Goal: Transaction & Acquisition: Obtain resource

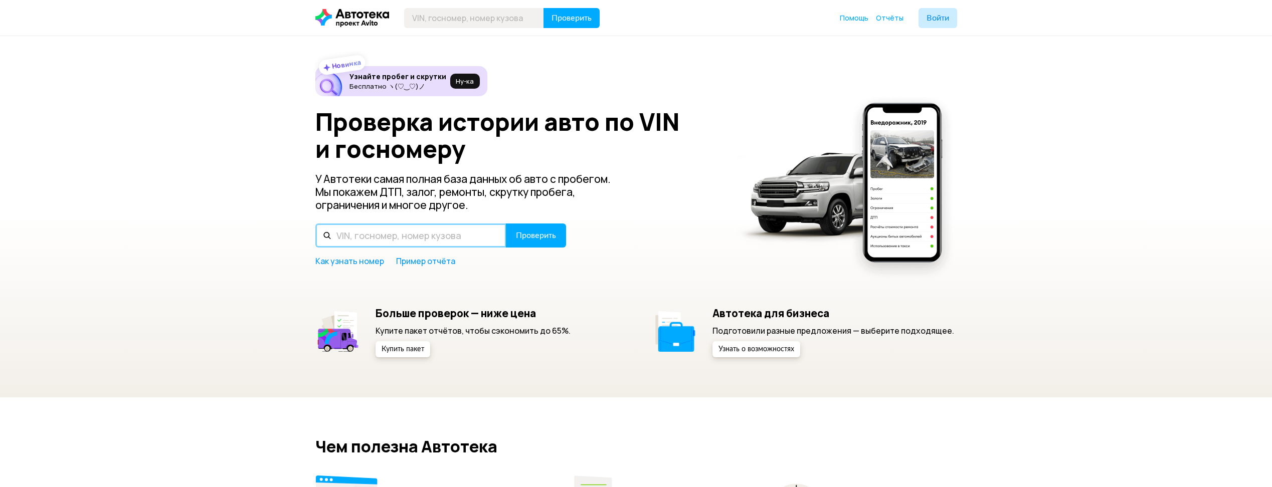
click at [404, 234] on input "text" at bounding box center [410, 236] width 191 height 24
paste input "[US_VEHICLE_IDENTIFICATION_NUMBER]"
type input "[US_VEHICLE_IDENTIFICATION_NUMBER]"
click at [529, 245] on button "Проверить" at bounding box center [536, 236] width 60 height 24
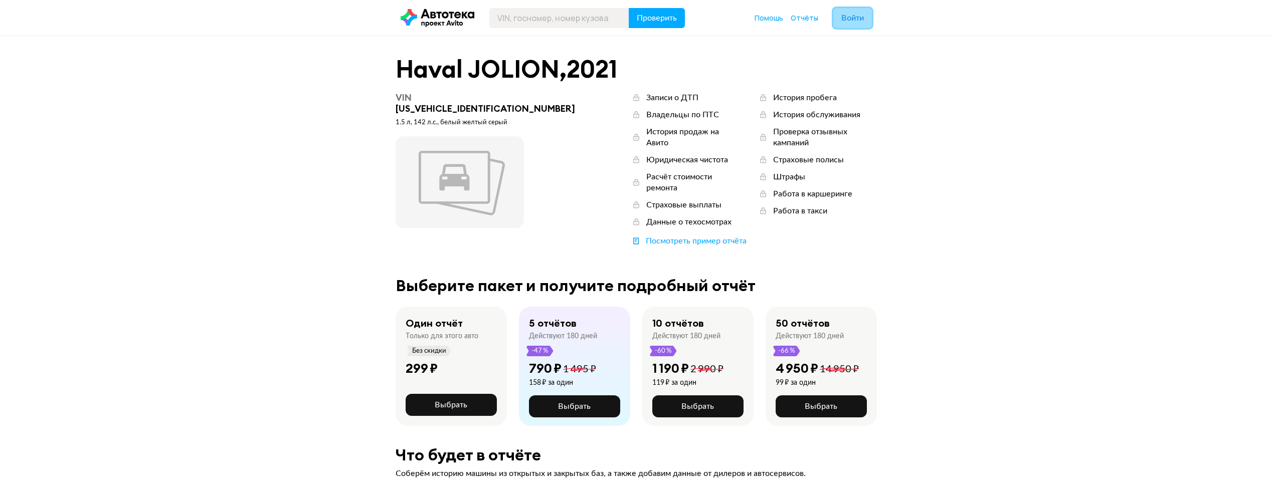
click at [838, 14] on button "Войти" at bounding box center [852, 18] width 39 height 20
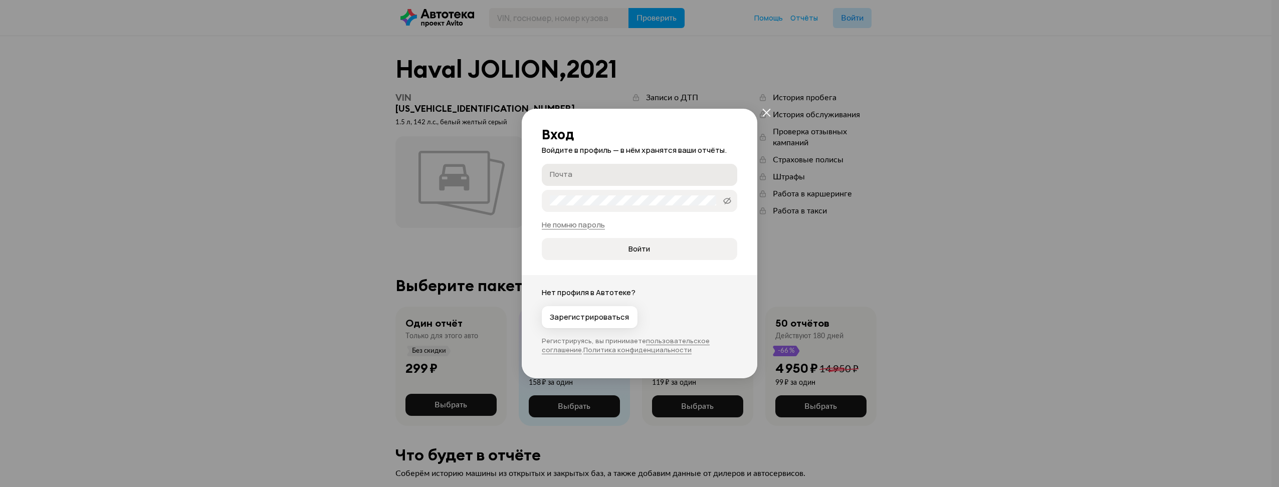
click at [573, 175] on input "Почта" at bounding box center [641, 174] width 182 height 10
type input "[EMAIL_ADDRESS][DOMAIN_NAME]"
click at [542, 238] on button "Войти" at bounding box center [639, 249] width 195 height 22
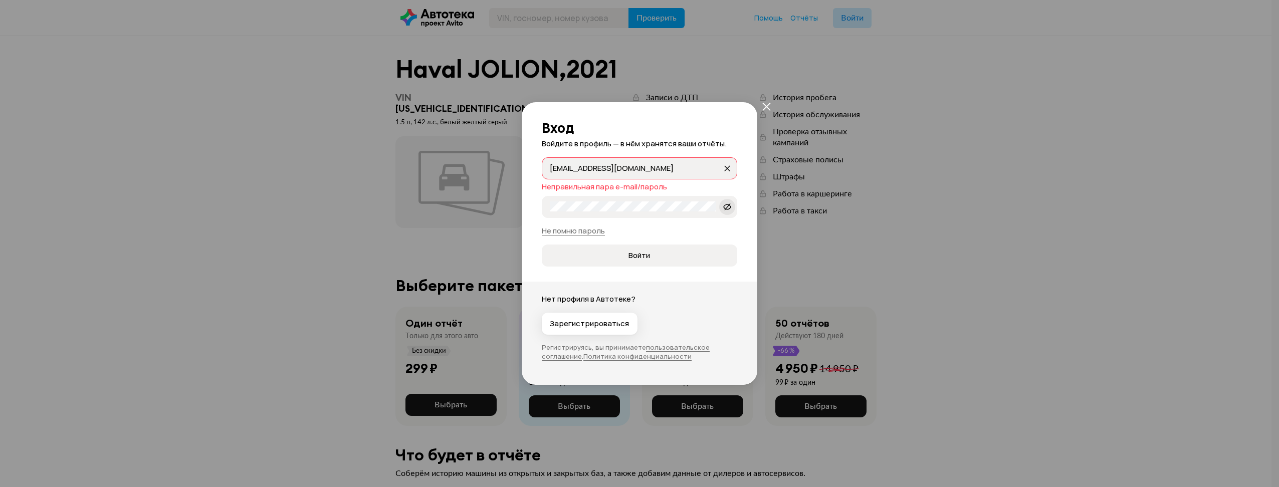
click at [729, 211] on icon at bounding box center [727, 207] width 8 height 10
click at [542, 245] on button "Войти" at bounding box center [639, 256] width 195 height 22
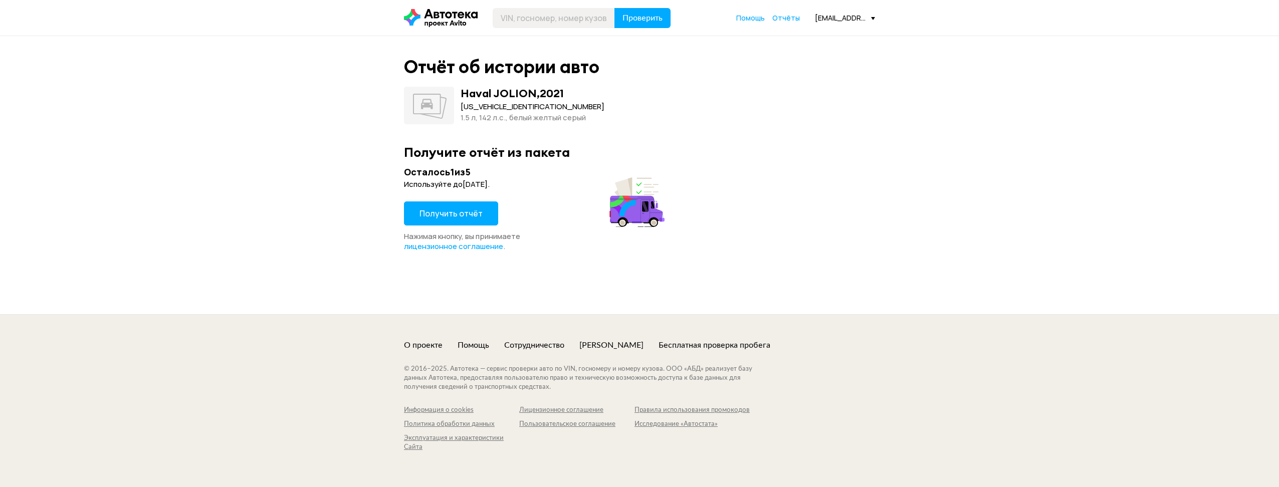
click at [472, 216] on span "Получить отчёт" at bounding box center [451, 213] width 63 height 11
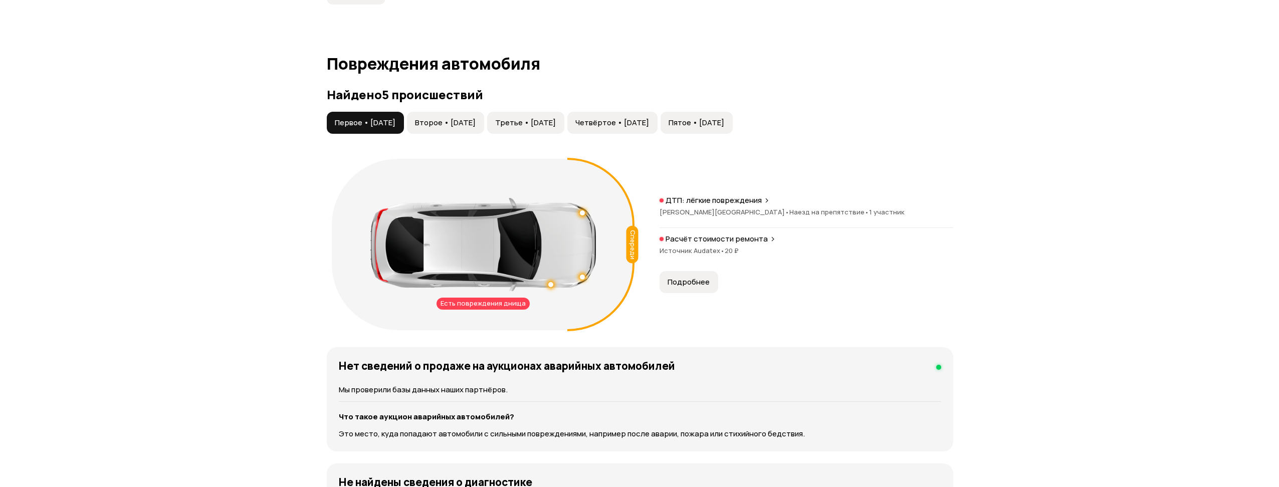
scroll to position [1053, 0]
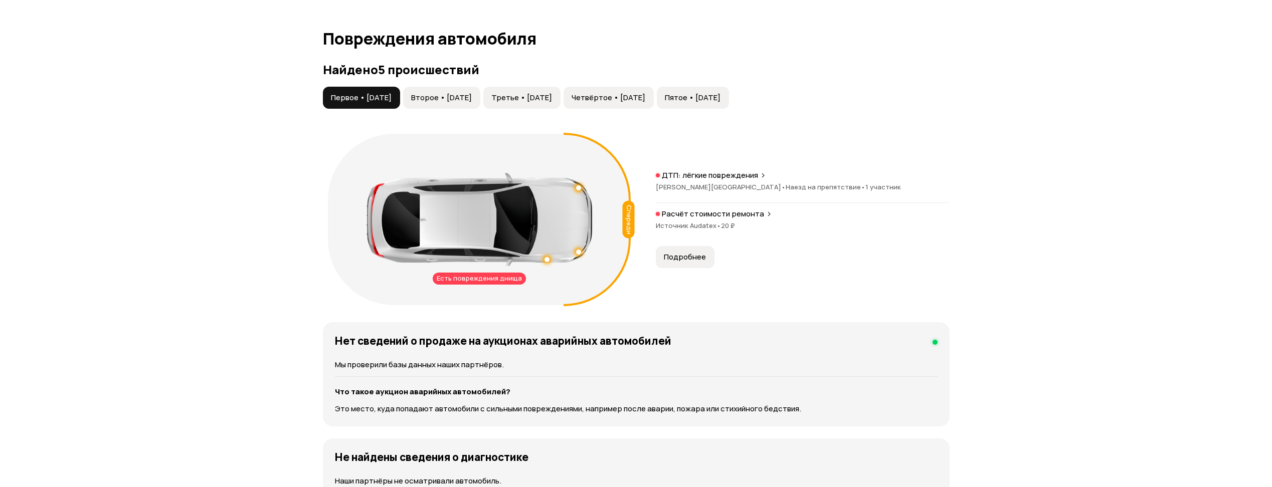
click at [696, 226] on span "Источник Audatex •" at bounding box center [688, 225] width 65 height 9
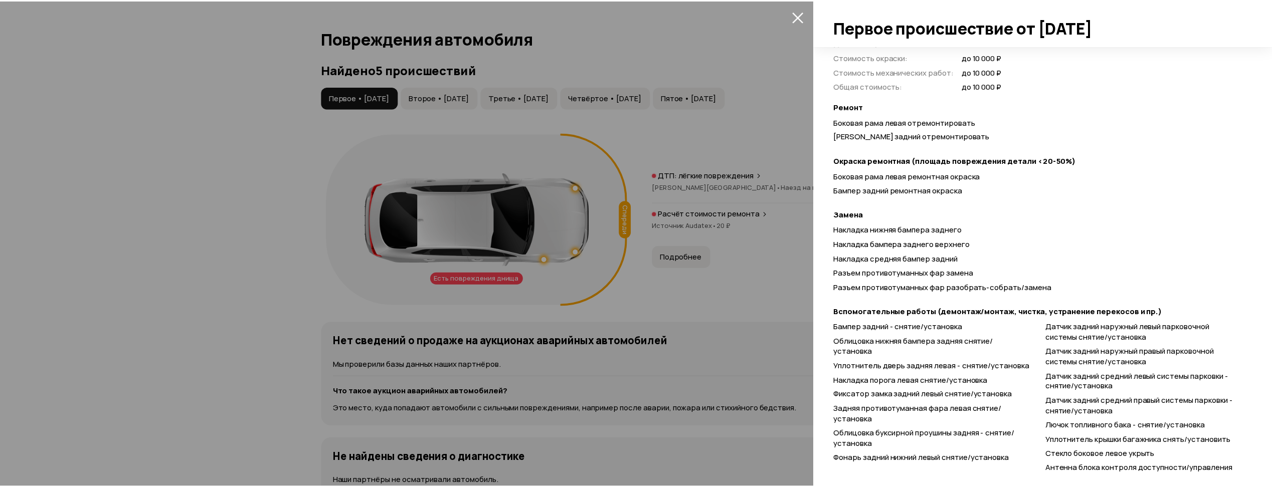
scroll to position [301, 0]
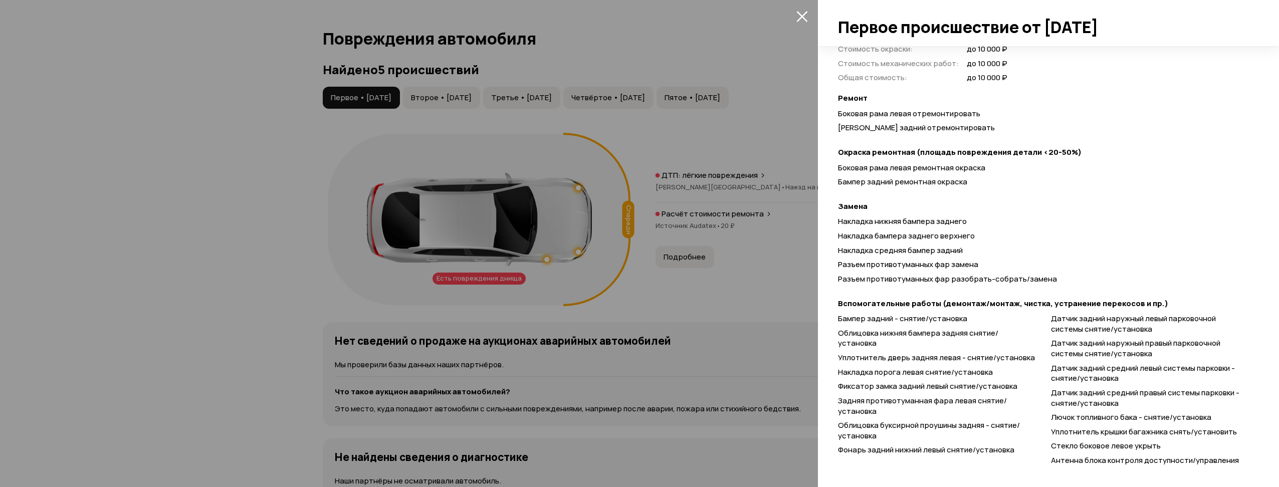
click at [757, 274] on div at bounding box center [639, 243] width 1279 height 487
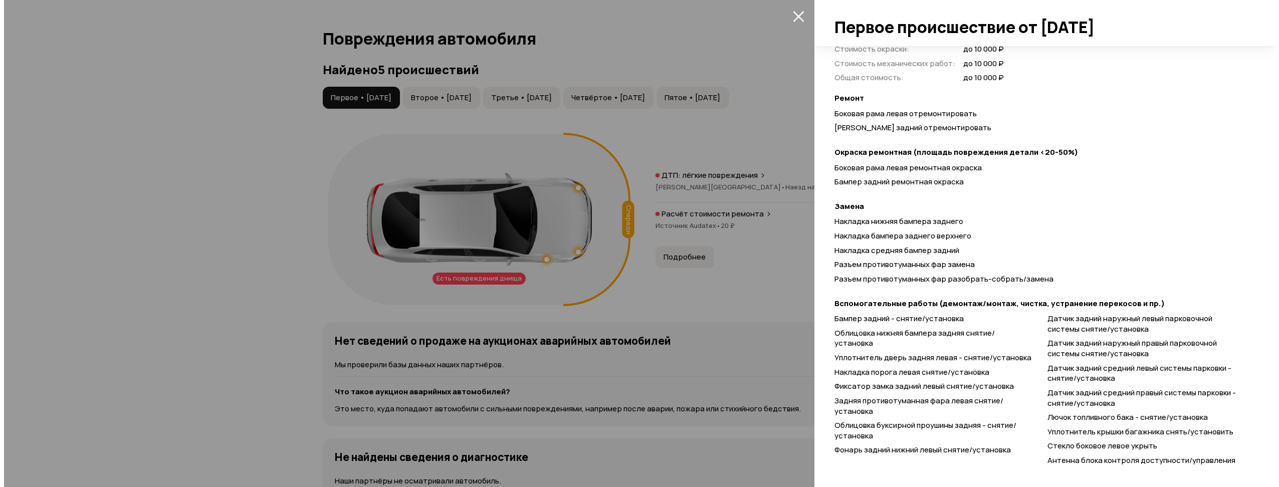
scroll to position [0, 0]
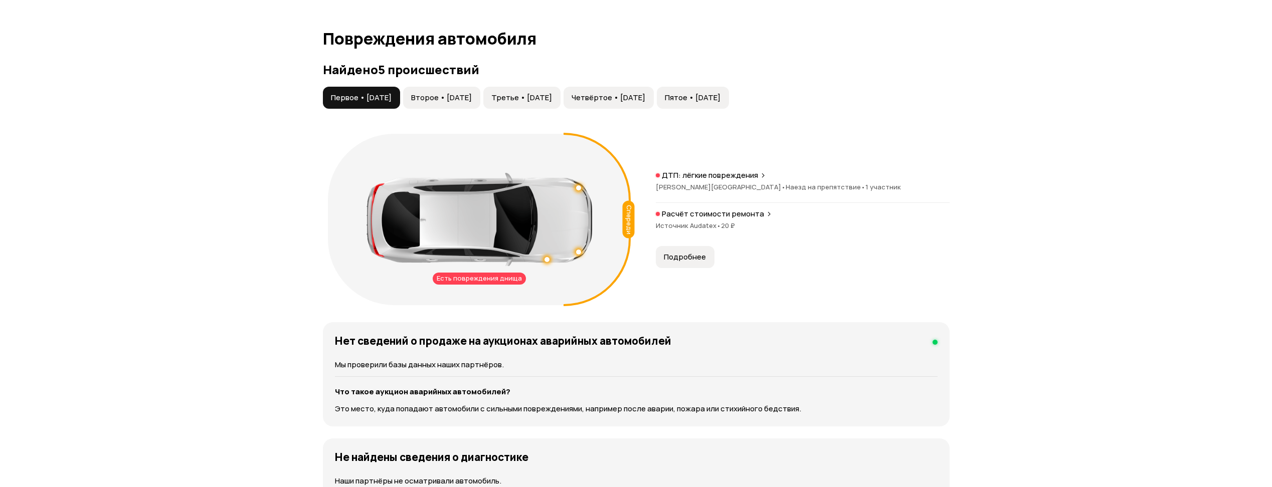
click at [444, 106] on button "Второе • [DATE]" at bounding box center [441, 98] width 77 height 22
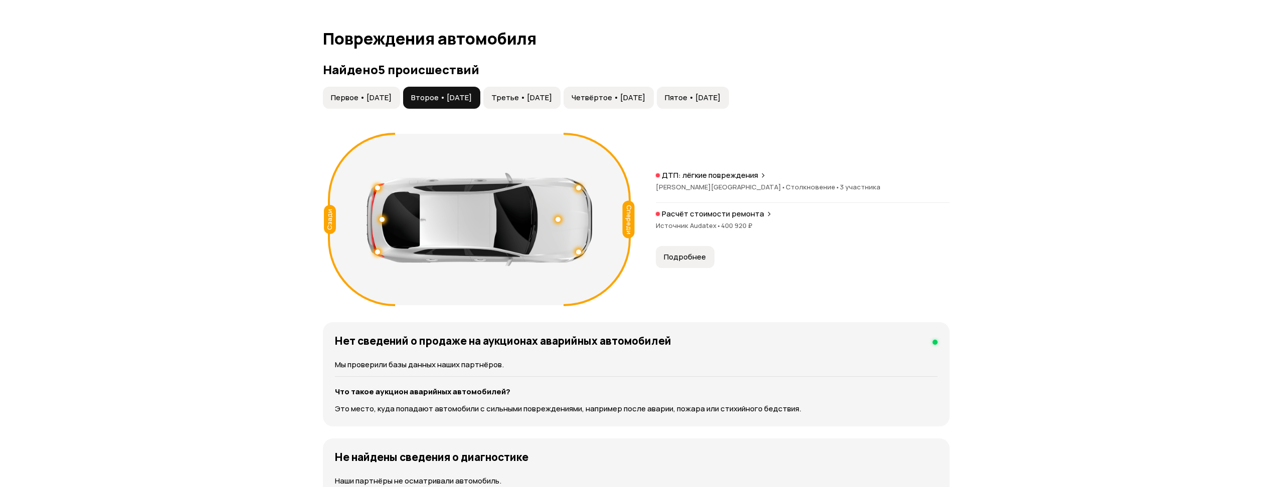
click at [560, 91] on button "Третье • [DATE]" at bounding box center [521, 98] width 77 height 22
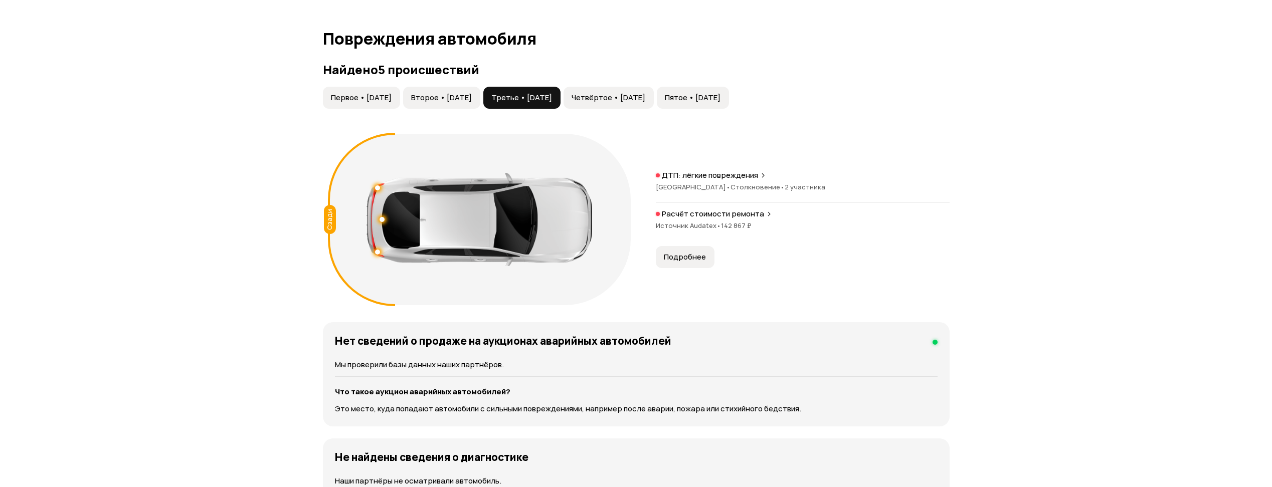
click at [654, 91] on button "Четвёртое • [DATE]" at bounding box center [608, 98] width 90 height 22
click at [720, 94] on button "Пятое • [DATE]" at bounding box center [693, 98] width 72 height 22
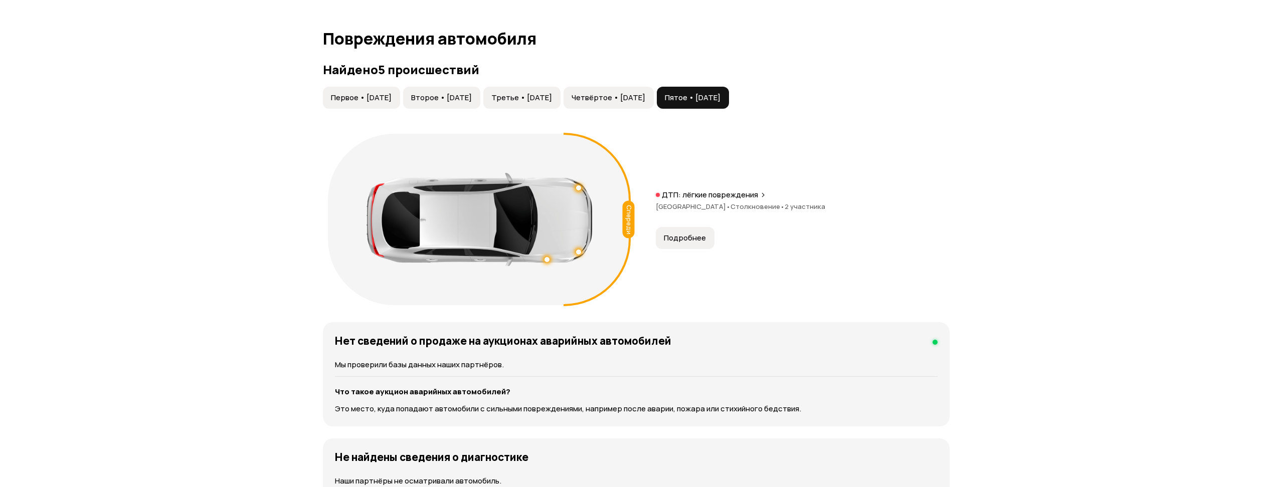
click at [750, 204] on span "Столкновение •" at bounding box center [757, 206] width 54 height 9
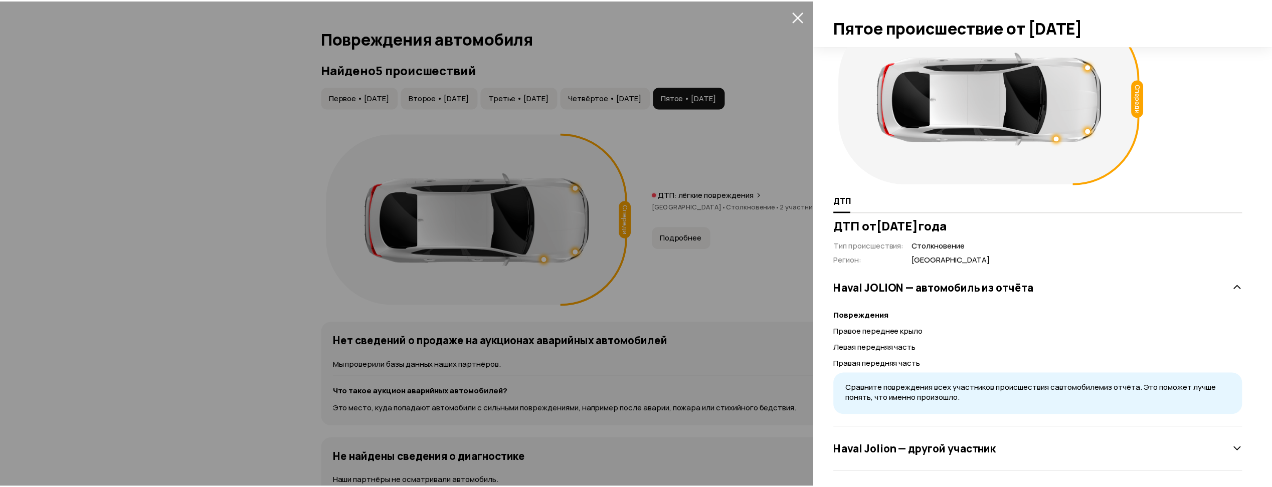
scroll to position [44, 0]
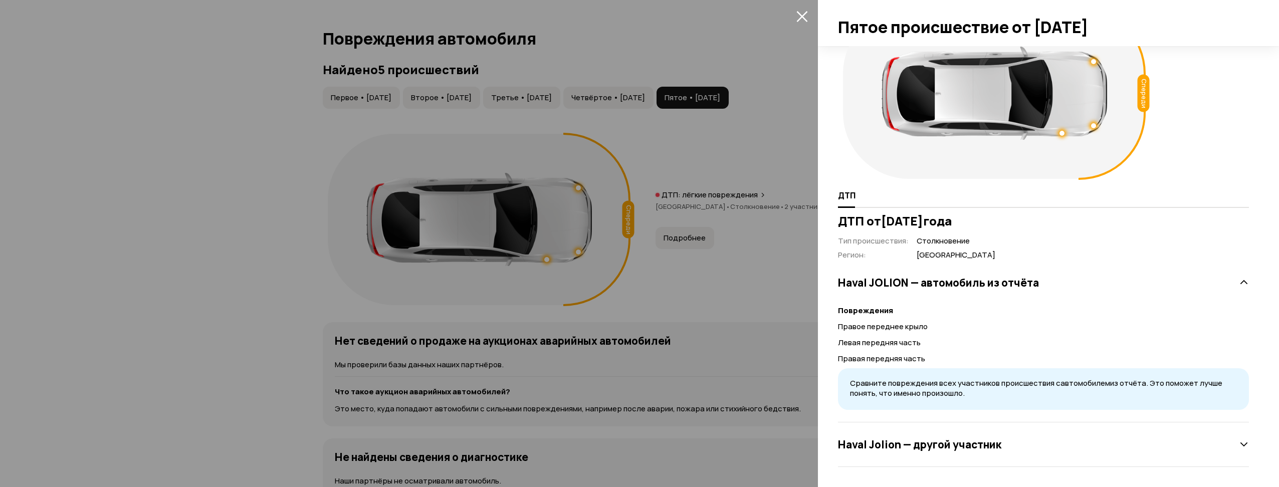
click at [716, 282] on div at bounding box center [639, 243] width 1279 height 487
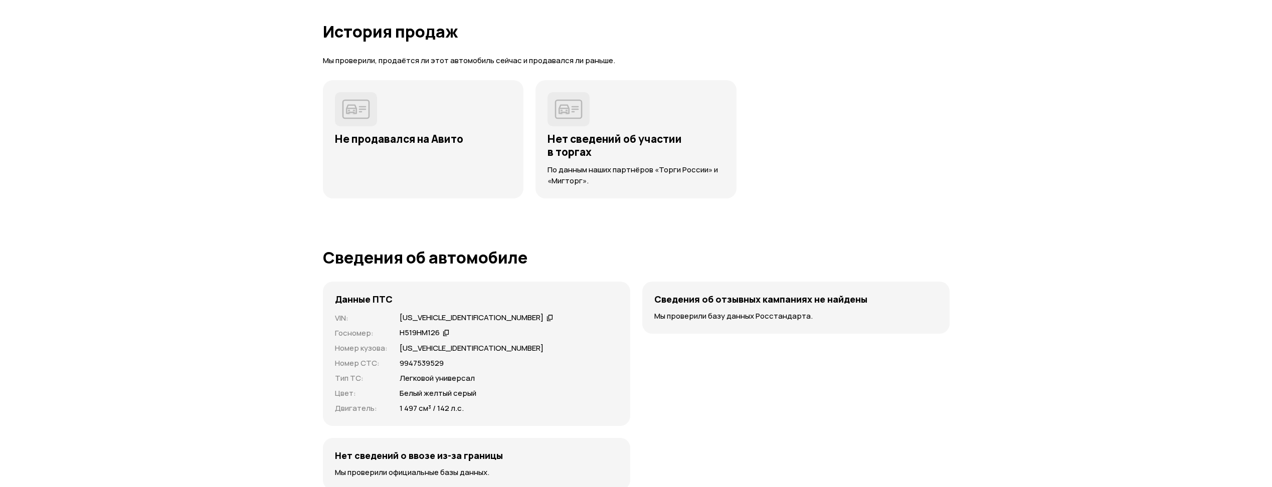
scroll to position [2907, 0]
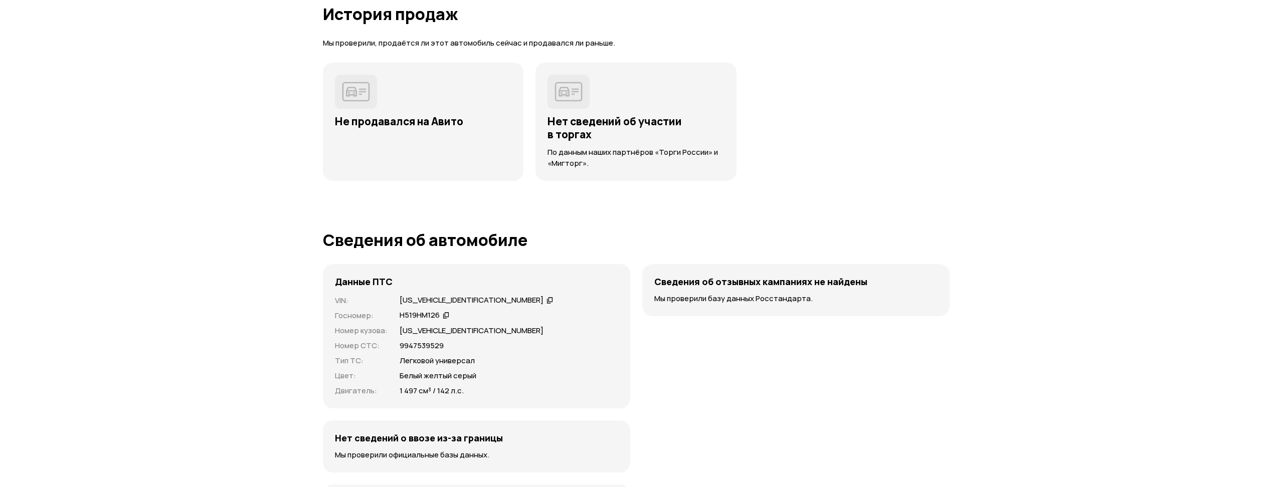
click at [450, 312] on div "Н519НМ126" at bounding box center [424, 315] width 53 height 11
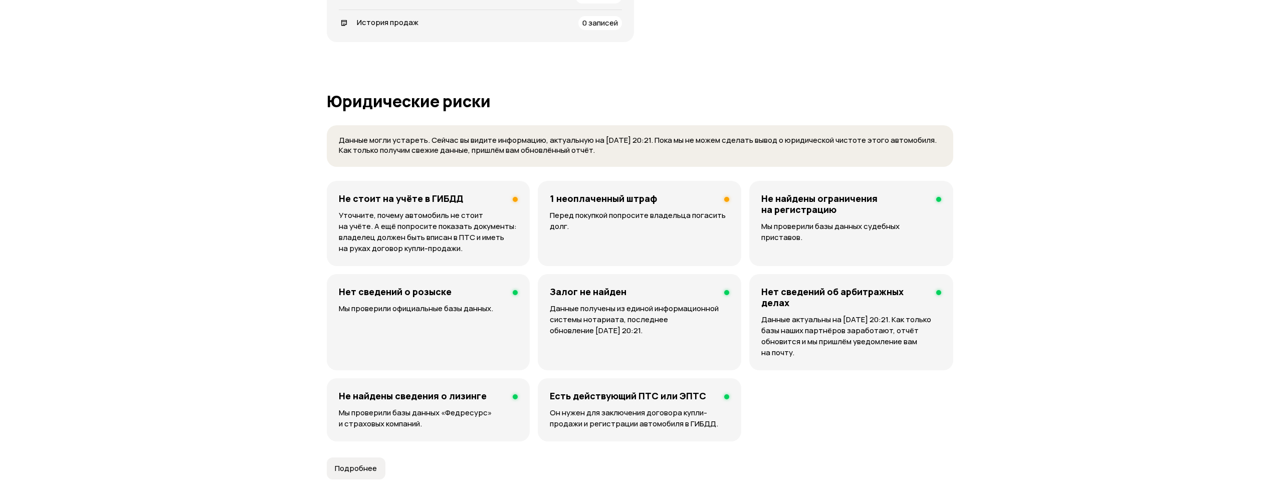
scroll to position [501, 0]
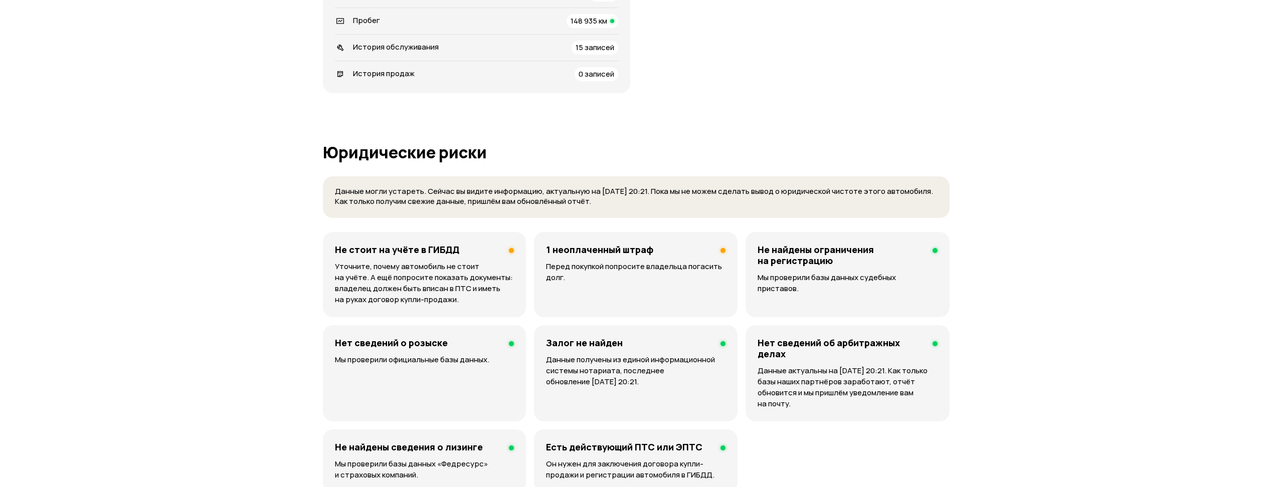
click at [593, 301] on div "1 неоплаченный штраф Перед покупкой попросите владельца погасить долг." at bounding box center [636, 274] width 204 height 85
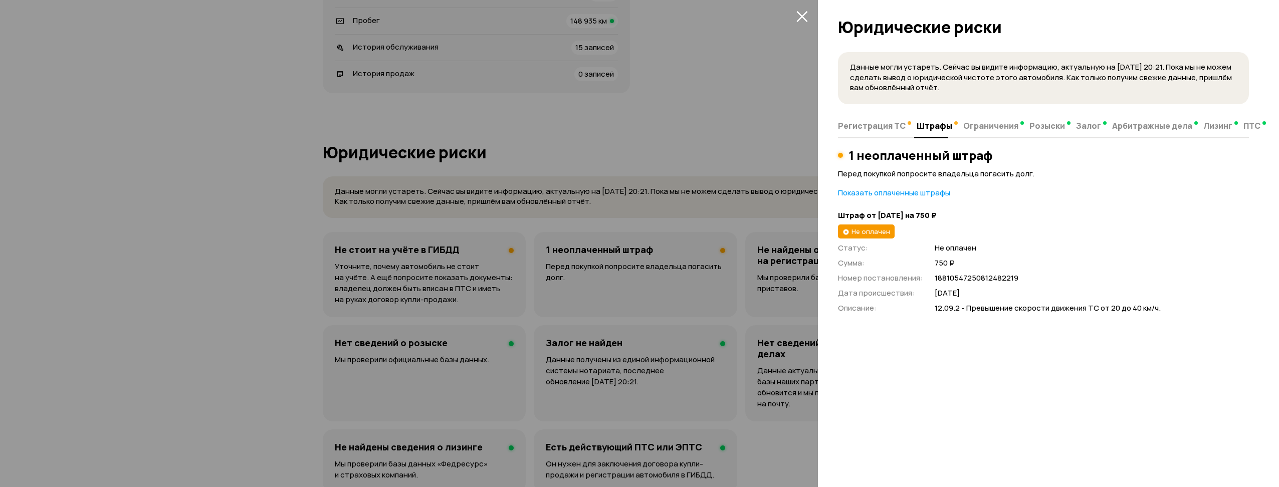
click at [923, 195] on p "Показать оплаченные штрафы" at bounding box center [1043, 192] width 411 height 11
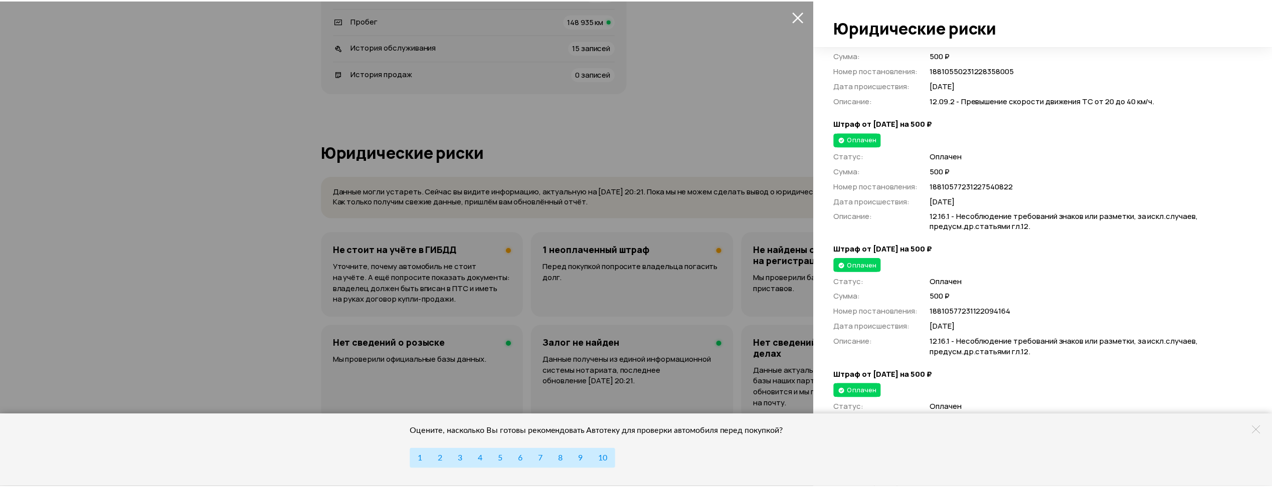
scroll to position [12231, 0]
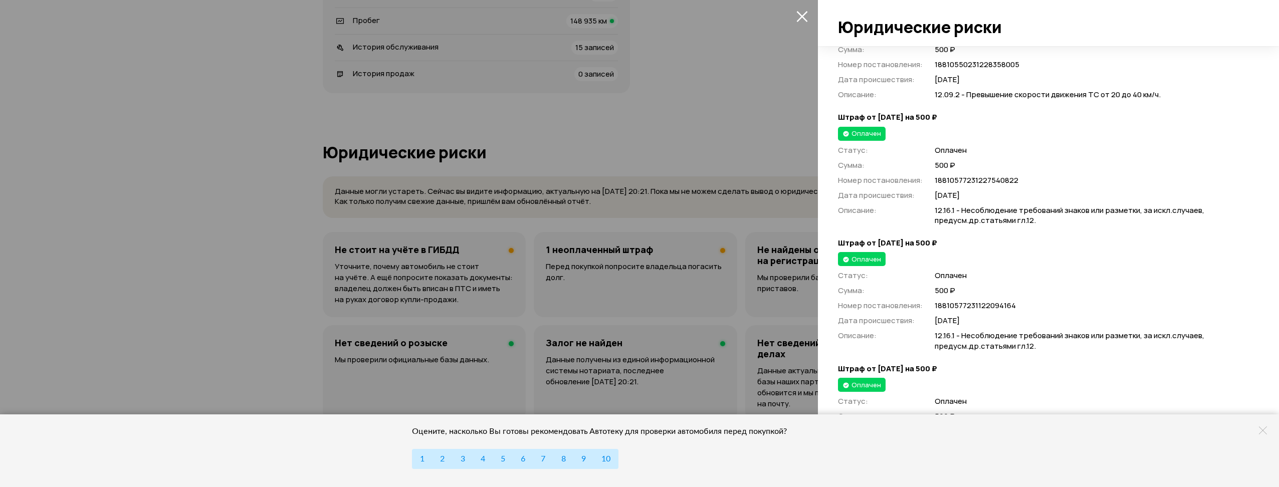
drag, startPoint x: 695, startPoint y: 230, endPoint x: 696, endPoint y: 223, distance: 6.7
click at [695, 229] on div at bounding box center [639, 243] width 1279 height 487
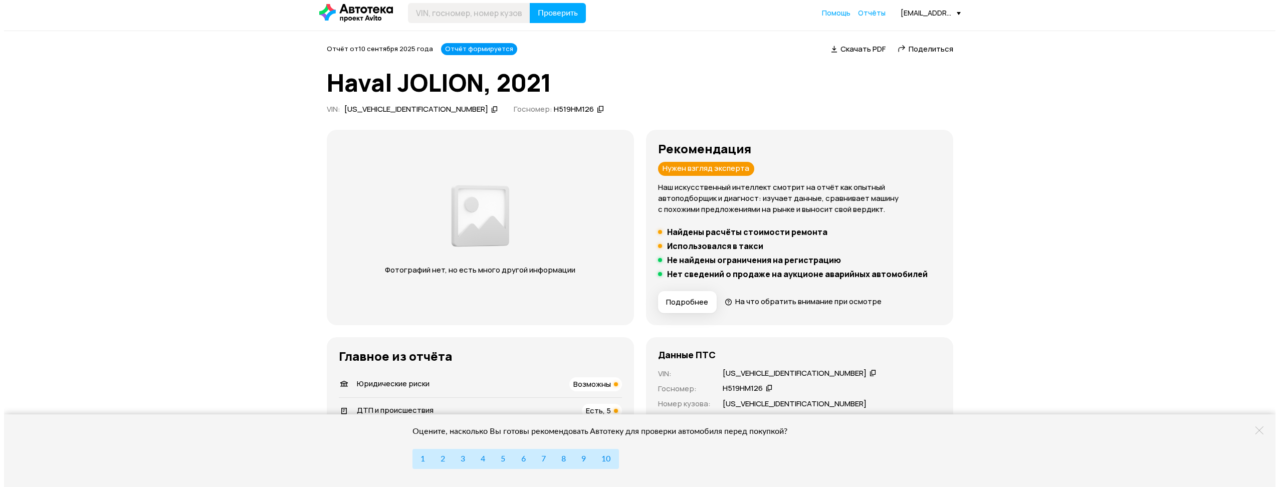
scroll to position [0, 0]
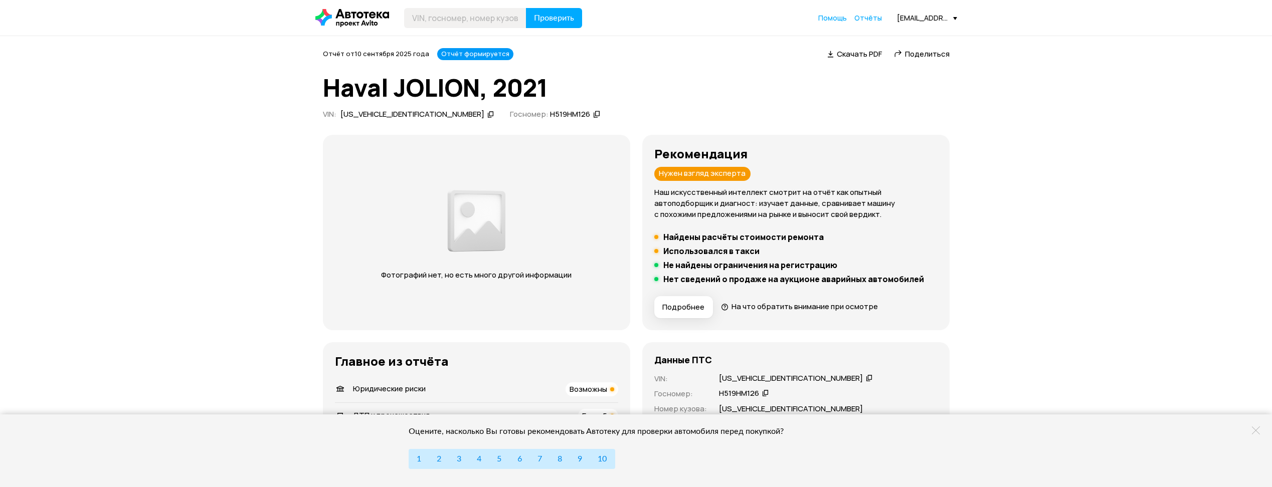
click at [695, 302] on span "Подробнее" at bounding box center [683, 307] width 42 height 10
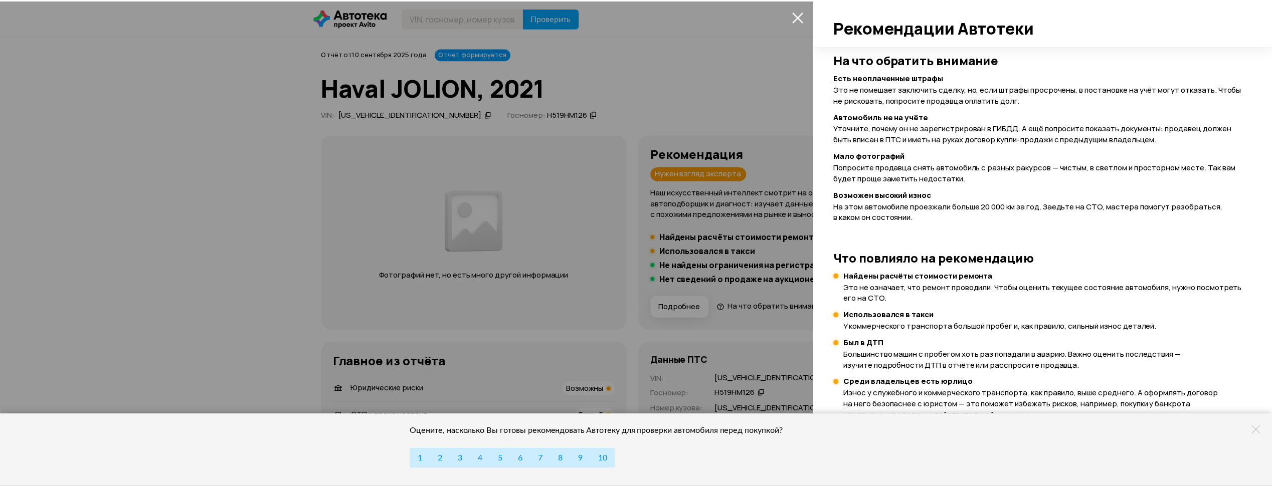
scroll to position [201, 0]
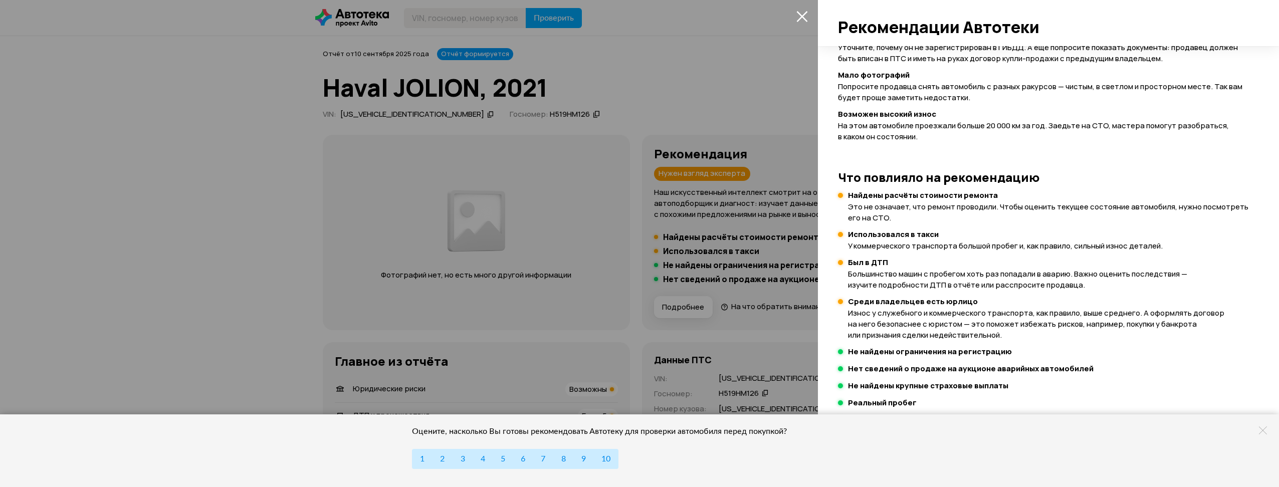
click at [750, 313] on div at bounding box center [639, 243] width 1279 height 487
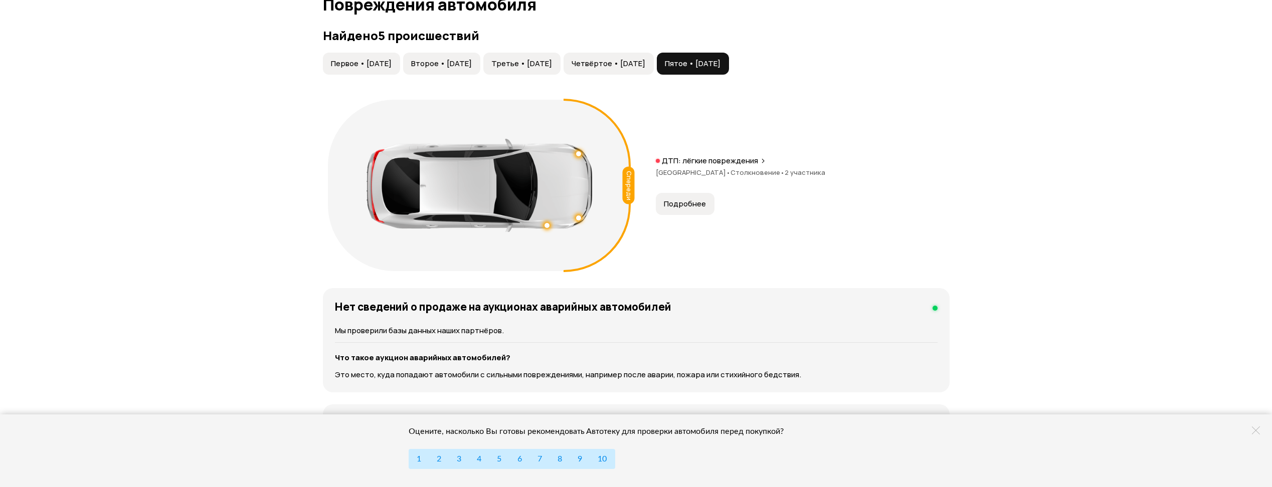
scroll to position [1103, 0]
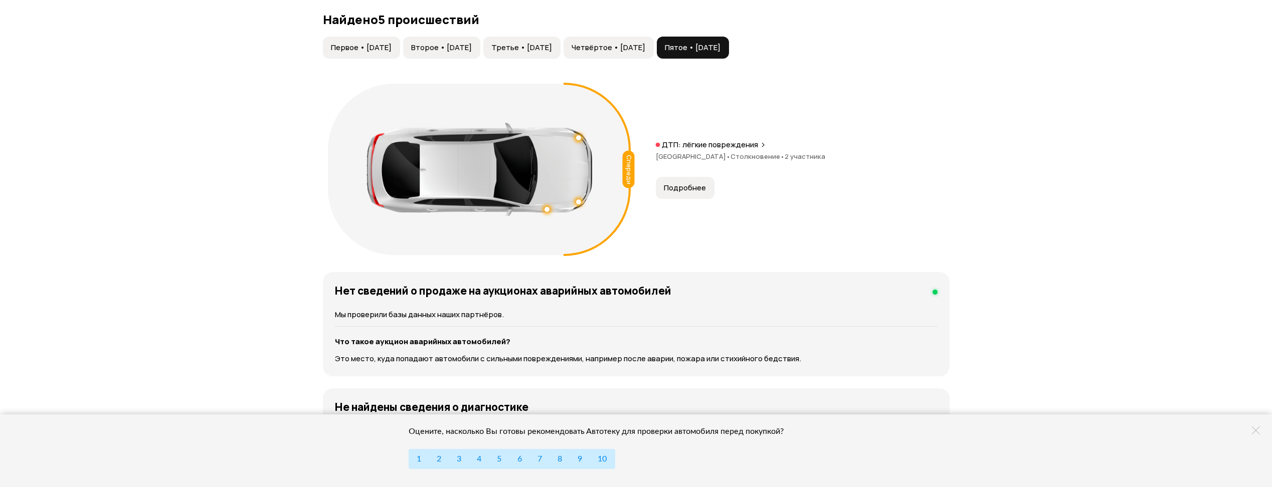
click at [644, 52] on span "Четвёртое • [DATE]" at bounding box center [608, 48] width 74 height 10
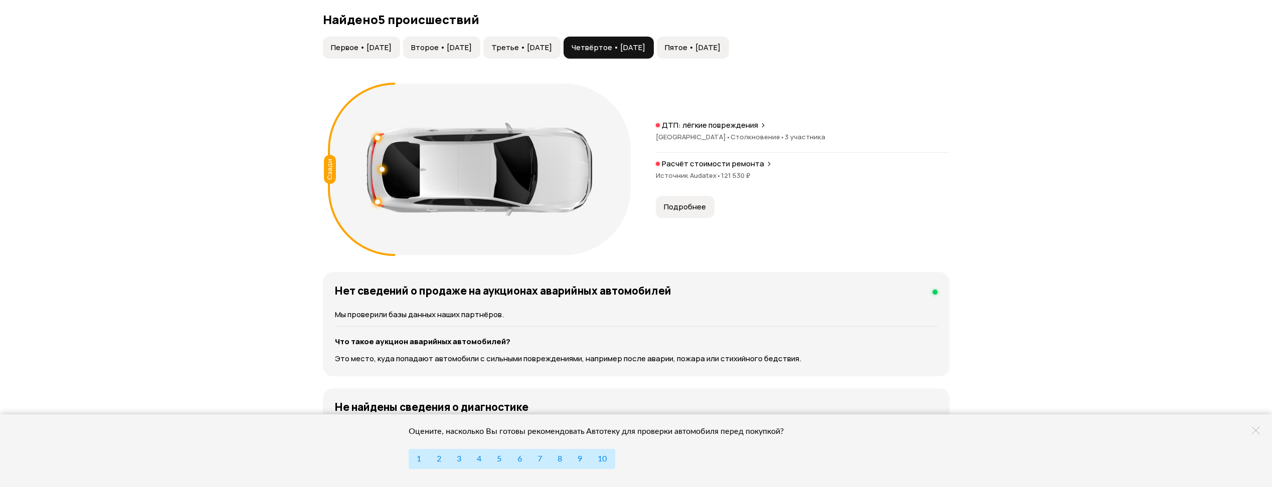
click at [560, 56] on button "Третье • [DATE]" at bounding box center [521, 48] width 77 height 22
click at [472, 51] on span "Второе • [DATE]" at bounding box center [441, 48] width 61 height 10
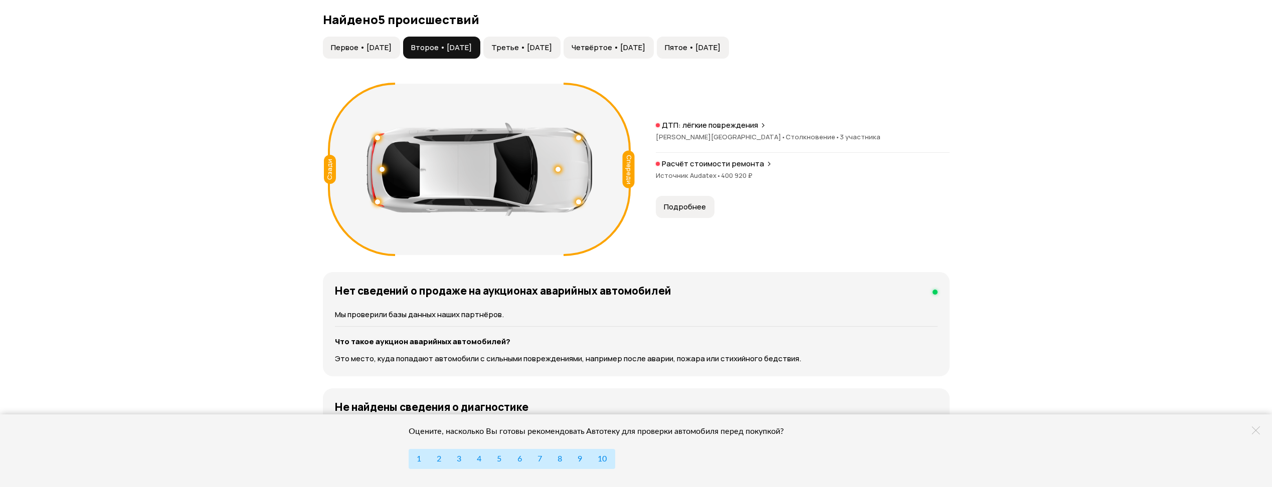
click at [391, 51] on span "Первое • [DATE]" at bounding box center [361, 48] width 61 height 10
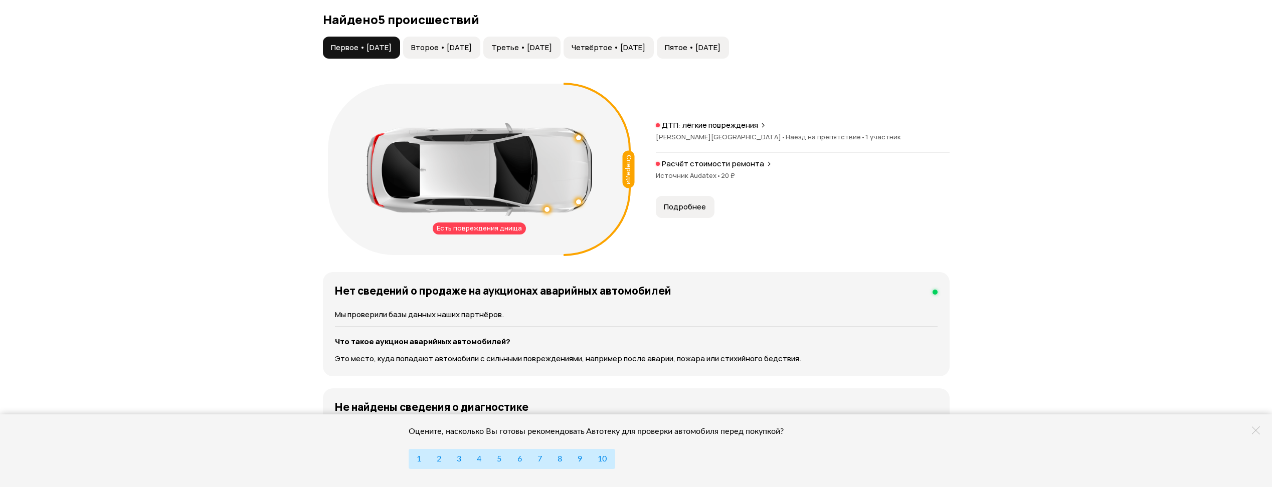
click at [447, 45] on span "Второе • [DATE]" at bounding box center [441, 48] width 61 height 10
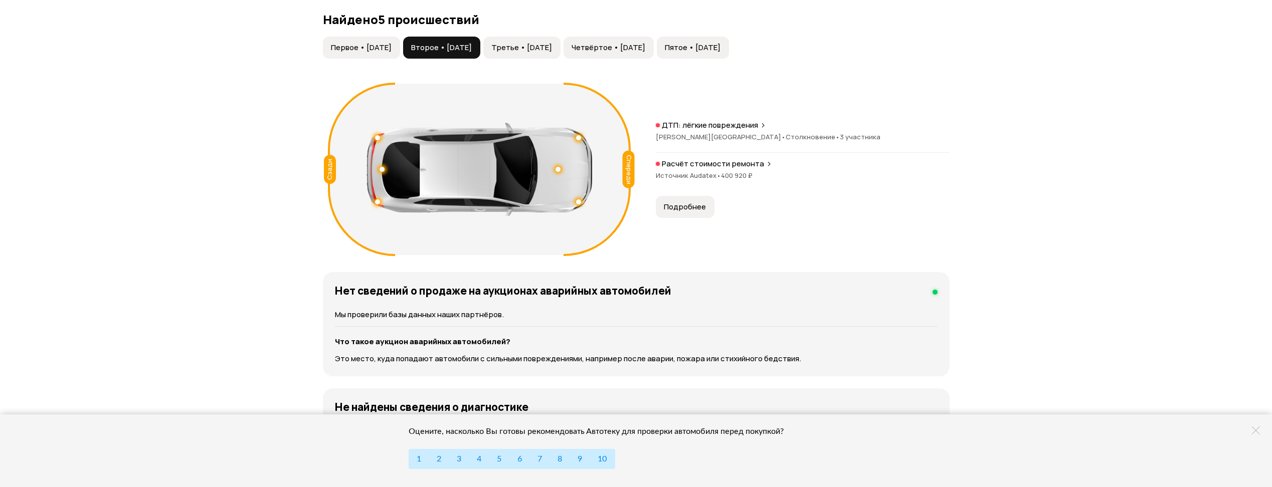
click at [538, 43] on span "Третье • [DATE]" at bounding box center [521, 48] width 61 height 10
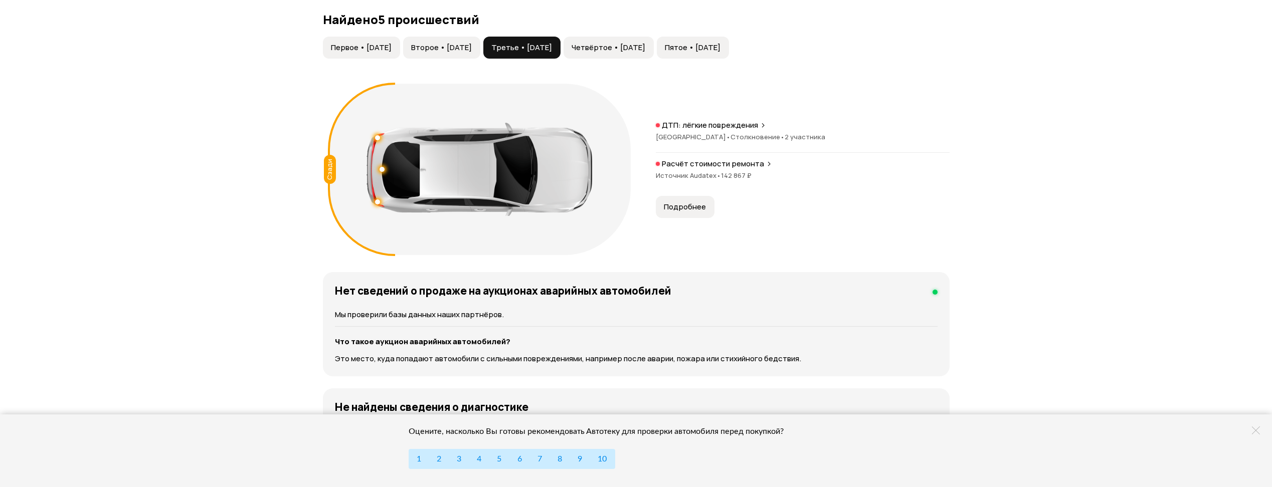
drag, startPoint x: 656, startPoint y: 46, endPoint x: 672, endPoint y: 52, distance: 16.7
click at [645, 47] on span "Четвёртое • [DATE]" at bounding box center [608, 48] width 74 height 10
click at [729, 55] on button "Пятое • [DATE]" at bounding box center [693, 48] width 72 height 22
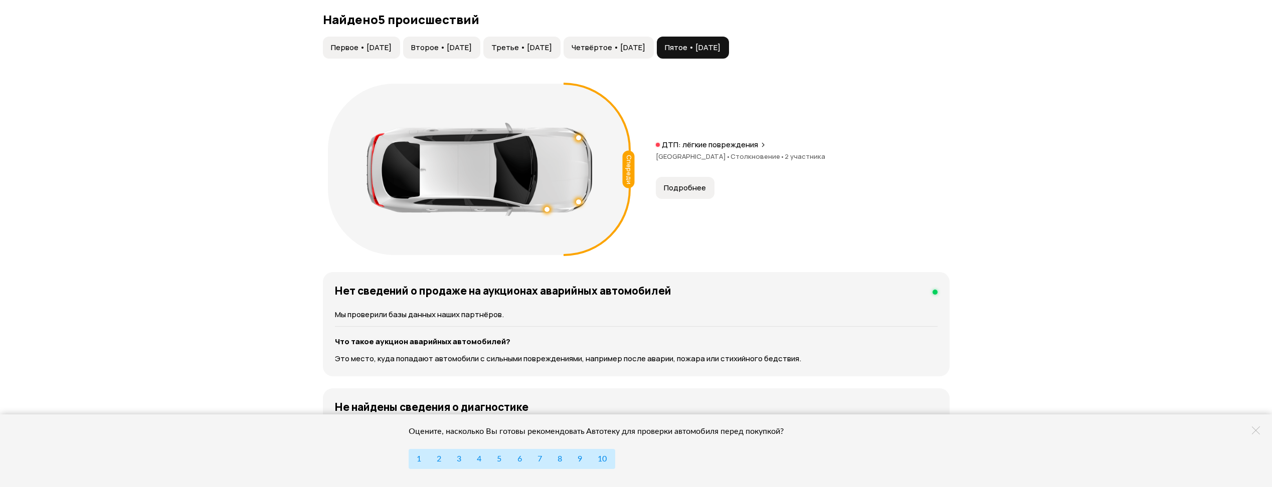
click at [375, 37] on button "Первое • [DATE]" at bounding box center [361, 48] width 77 height 22
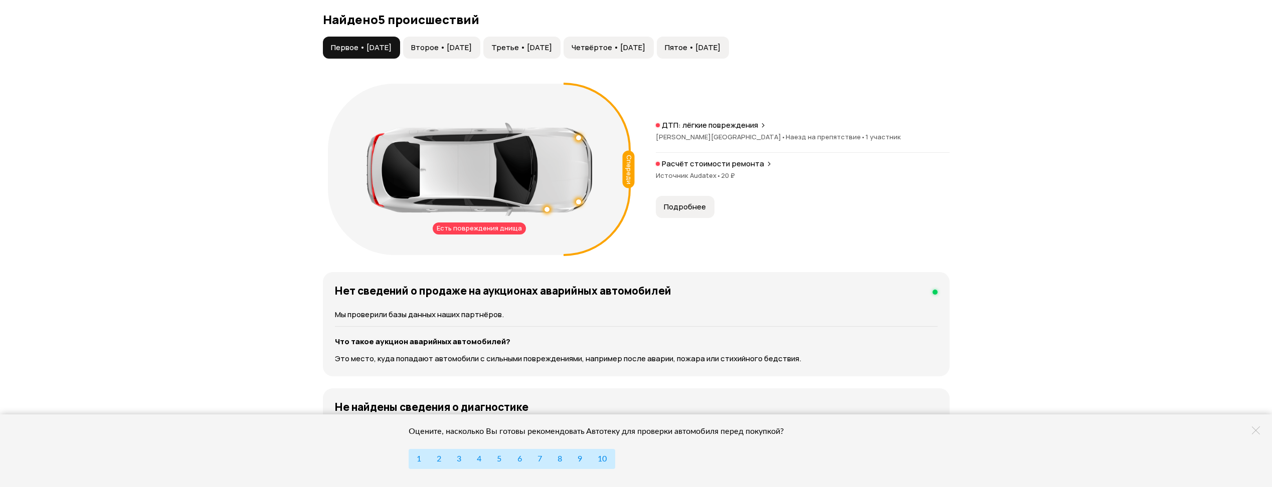
click at [560, 56] on button "Третье • [DATE]" at bounding box center [521, 48] width 77 height 22
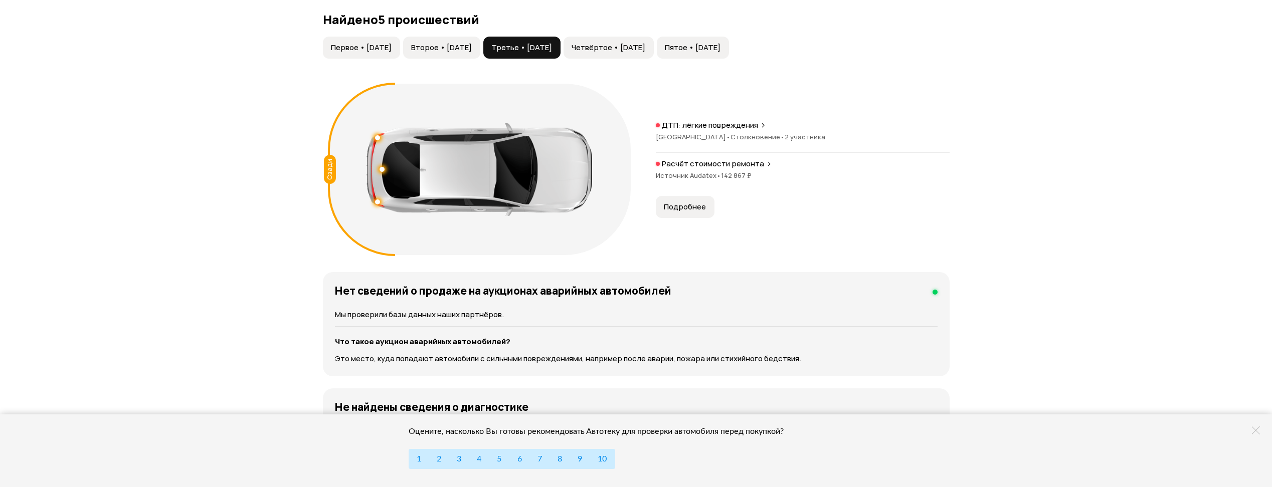
click at [458, 49] on span "Второе • [DATE]" at bounding box center [441, 48] width 61 height 10
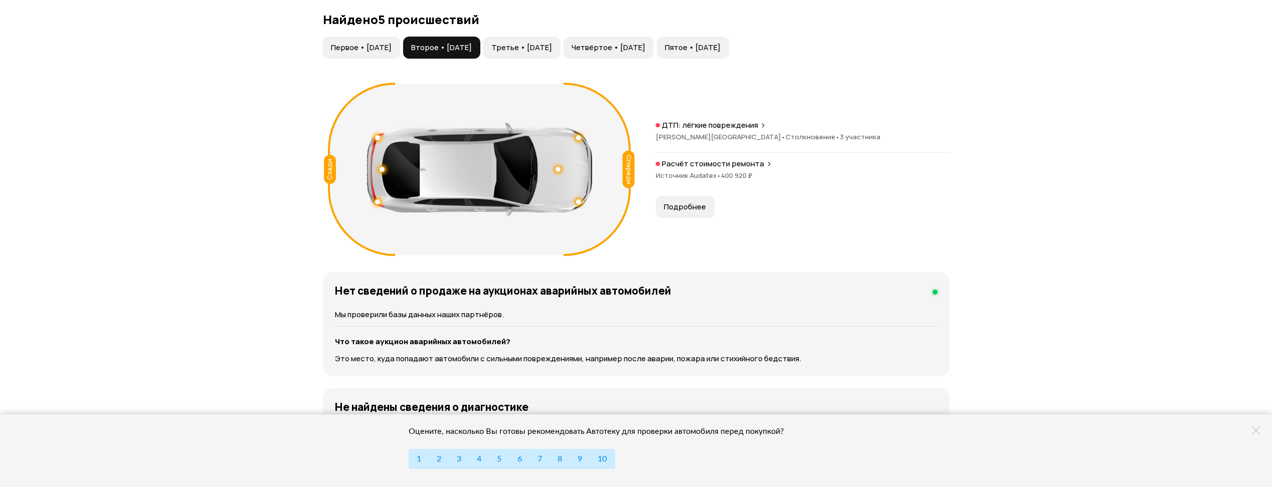
click at [544, 45] on span "Третье • [DATE]" at bounding box center [521, 48] width 61 height 10
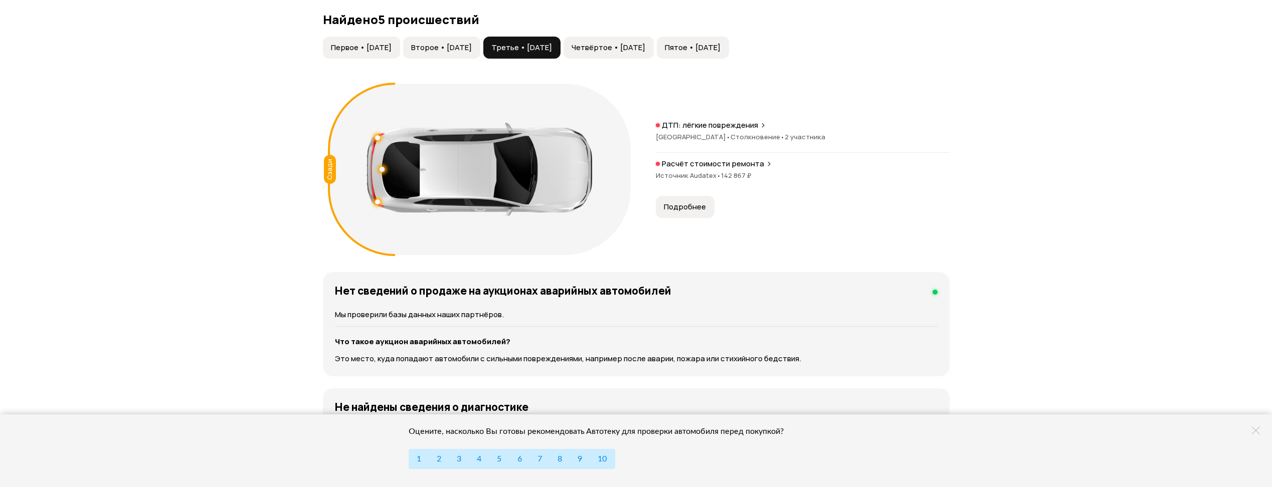
click at [635, 41] on button "Четвёртое • [DATE]" at bounding box center [608, 48] width 90 height 22
click at [720, 43] on span "Пятое • [DATE]" at bounding box center [693, 48] width 56 height 10
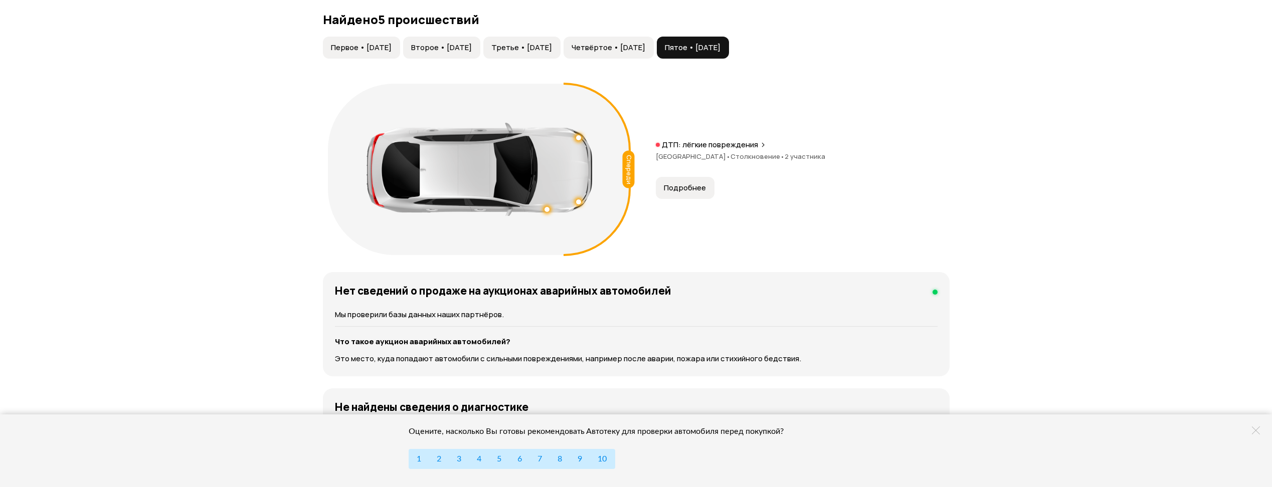
click at [377, 38] on button "Первое • [DATE]" at bounding box center [361, 48] width 77 height 22
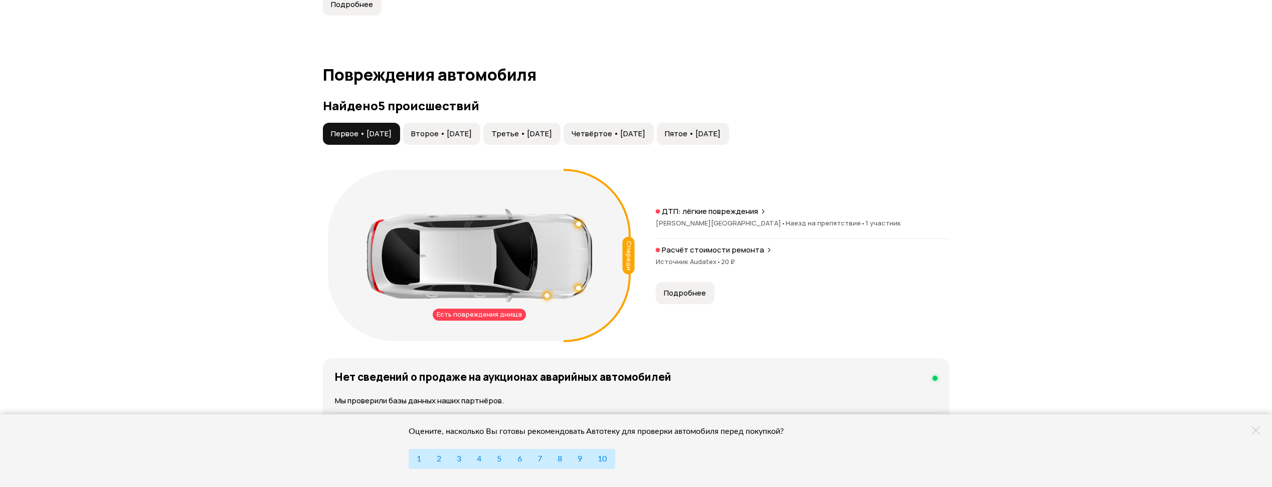
scroll to position [1053, 0]
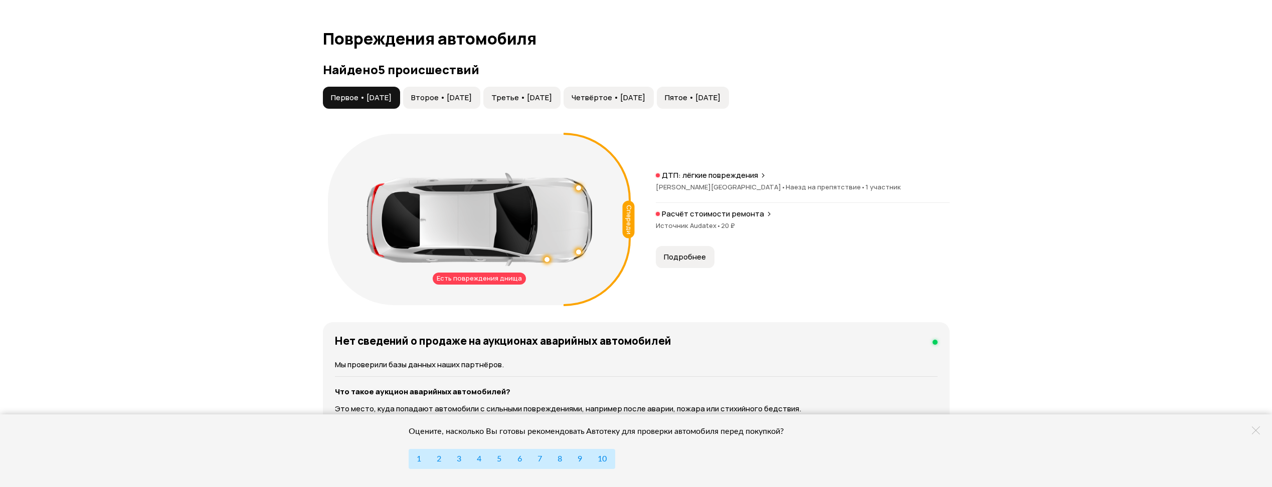
click at [458, 100] on span "Второе • [DATE]" at bounding box center [441, 98] width 61 height 10
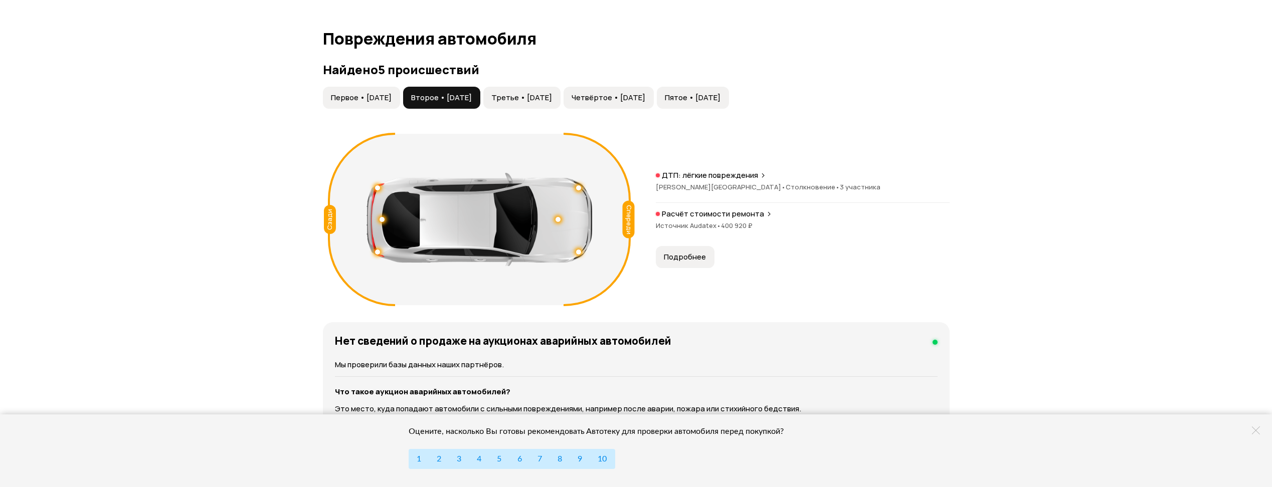
click at [552, 94] on span "Третье • [DATE]" at bounding box center [521, 98] width 61 height 10
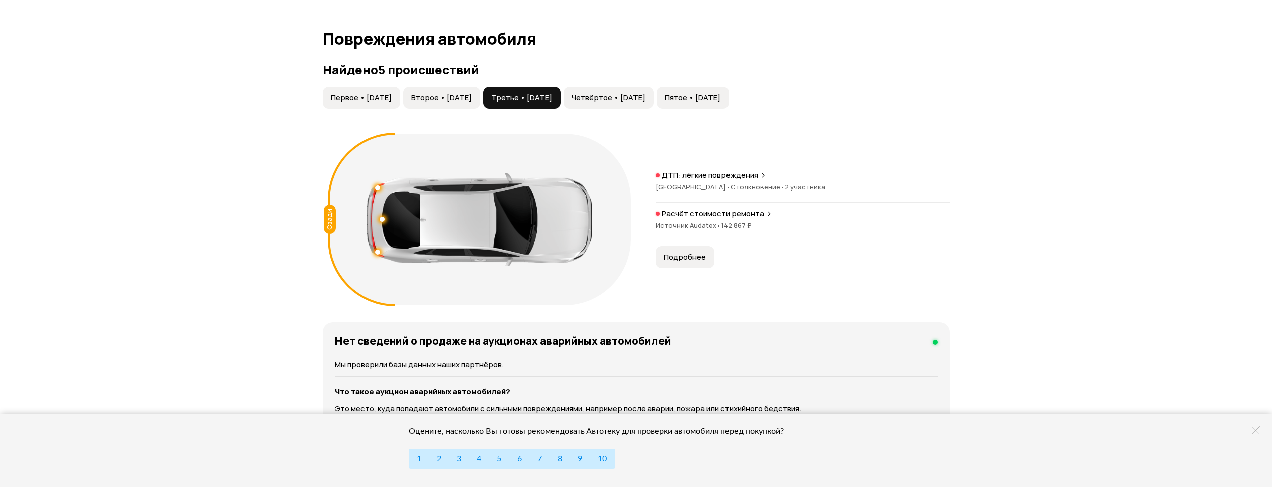
click at [617, 94] on span "Четвёртое • [DATE]" at bounding box center [608, 98] width 74 height 10
click at [749, 80] on div "Найдено 5 происшествий Первое • [DATE] Второе • [DATE] Третье • [DATE] Четвёрто…" at bounding box center [636, 187] width 627 height 248
click at [782, 85] on div "Найдено 5 происшествий Первое • [DATE] Второе • [DATE] Третье • [DATE] Четвёрто…" at bounding box center [636, 187] width 627 height 248
click at [720, 100] on span "Пятое • [DATE]" at bounding box center [693, 98] width 56 height 10
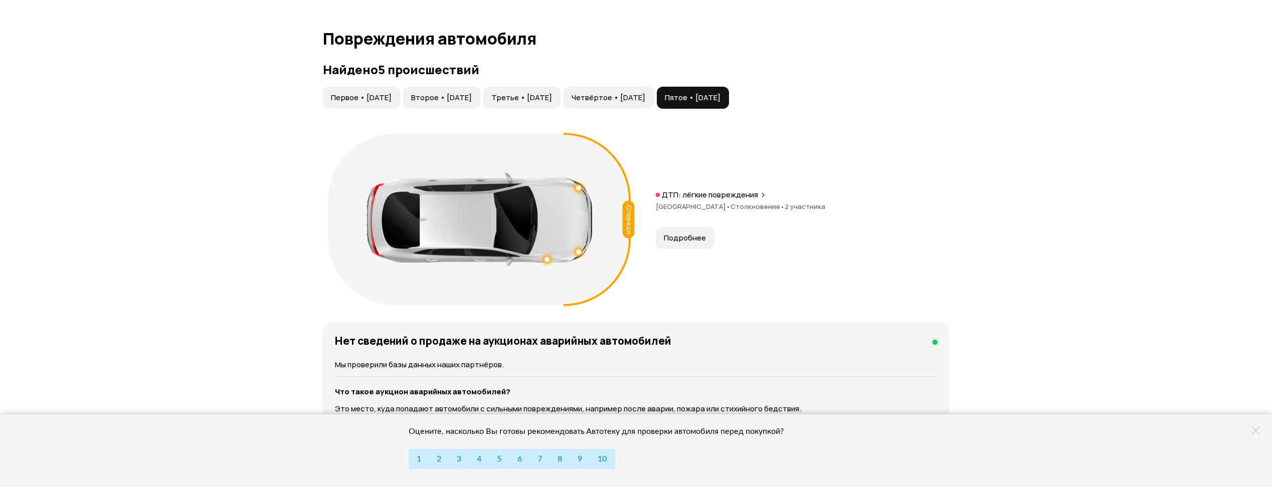
click at [380, 96] on span "Первое • [DATE]" at bounding box center [361, 98] width 61 height 10
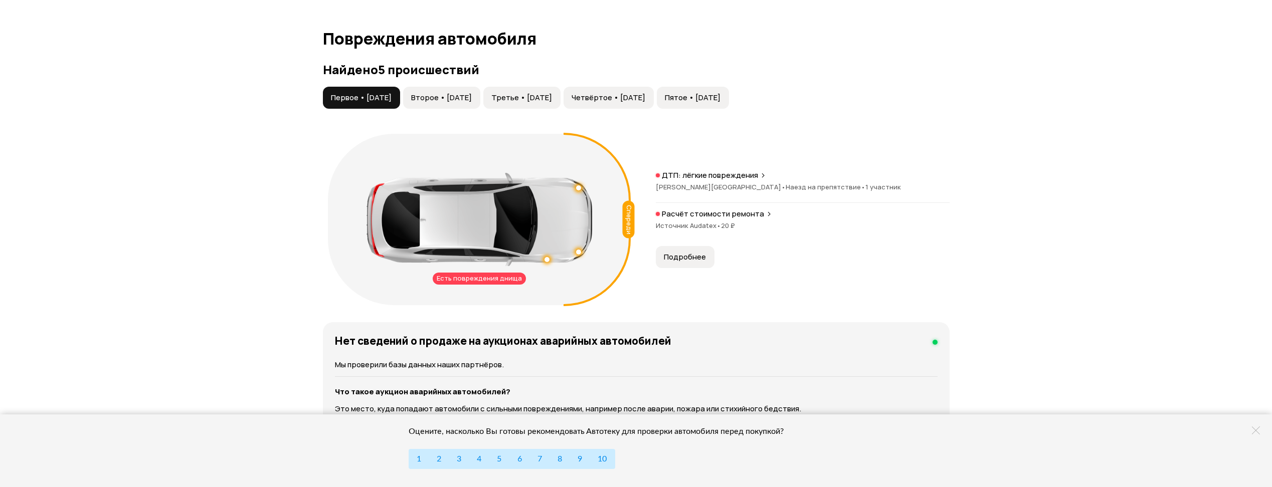
click at [464, 97] on span "Второе • [DATE]" at bounding box center [441, 98] width 61 height 10
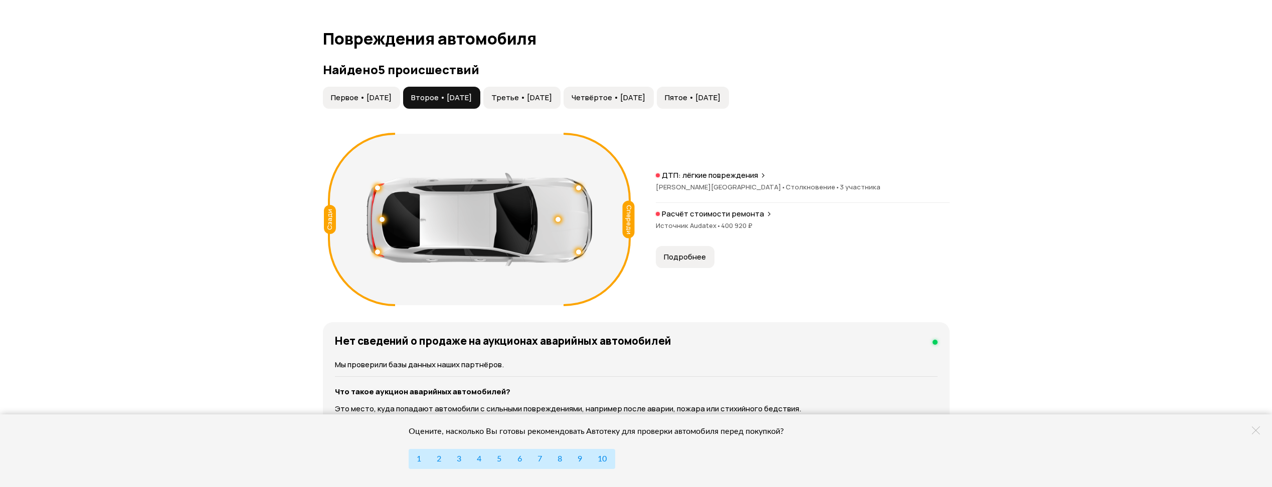
click at [542, 97] on span "Третье • [DATE]" at bounding box center [521, 98] width 61 height 10
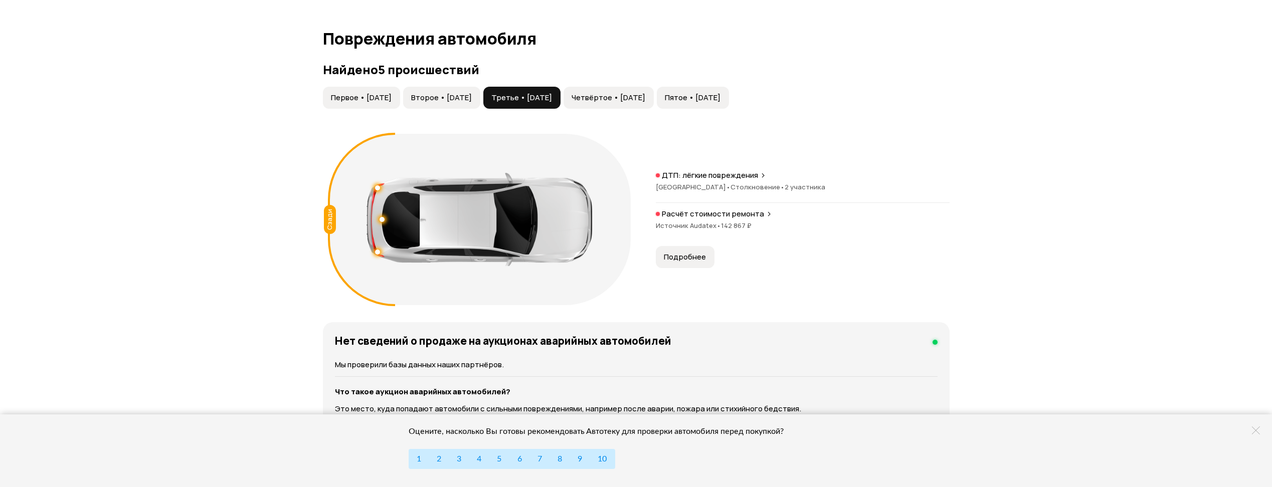
click at [619, 97] on span "Четвёртое • [DATE]" at bounding box center [608, 98] width 74 height 10
drag, startPoint x: 686, startPoint y: 104, endPoint x: 693, endPoint y: 108, distance: 8.1
click at [654, 106] on button "Четвёртое • [DATE]" at bounding box center [608, 98] width 90 height 22
click at [720, 97] on span "Пятое • [DATE]" at bounding box center [693, 98] width 56 height 10
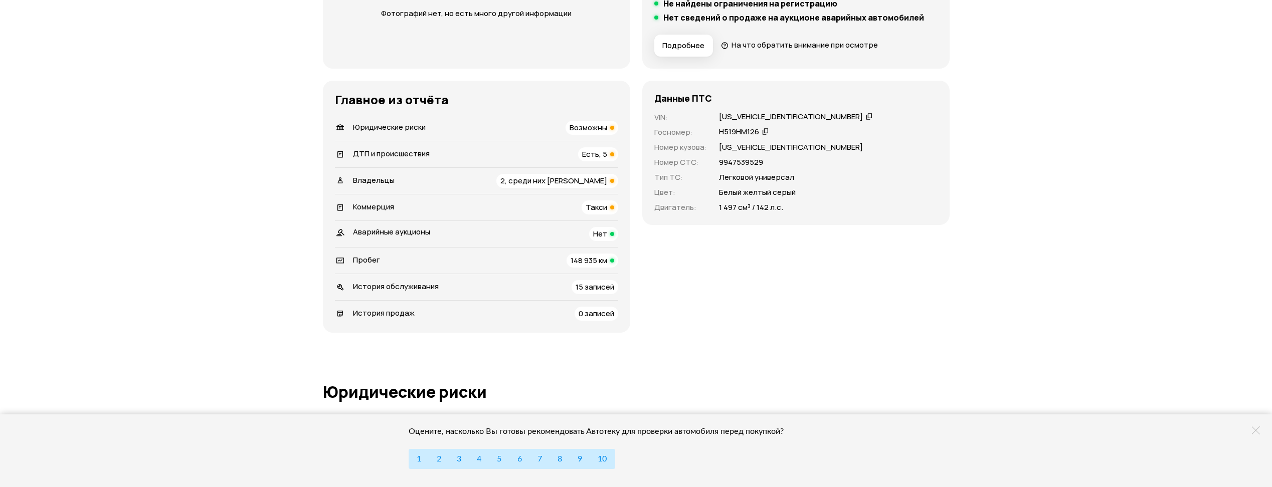
scroll to position [251, 0]
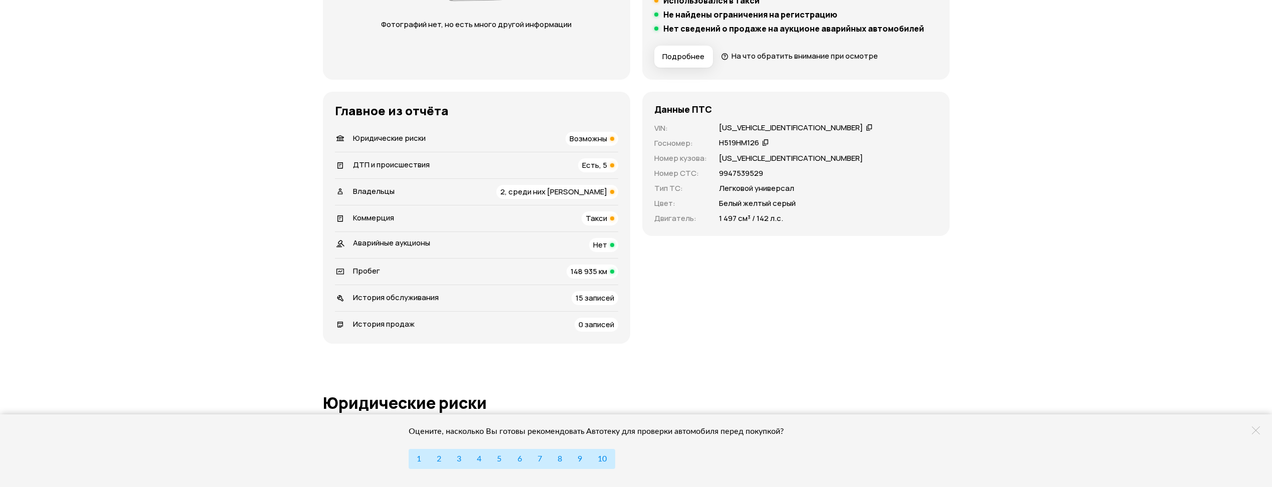
click at [600, 137] on span "Возможны" at bounding box center [588, 138] width 38 height 11
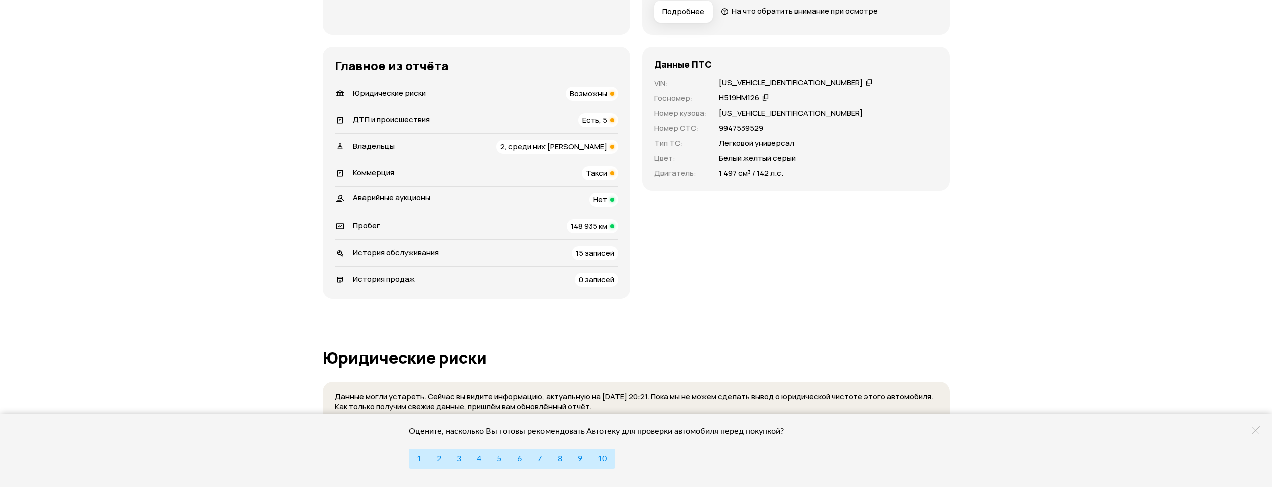
scroll to position [294, 0]
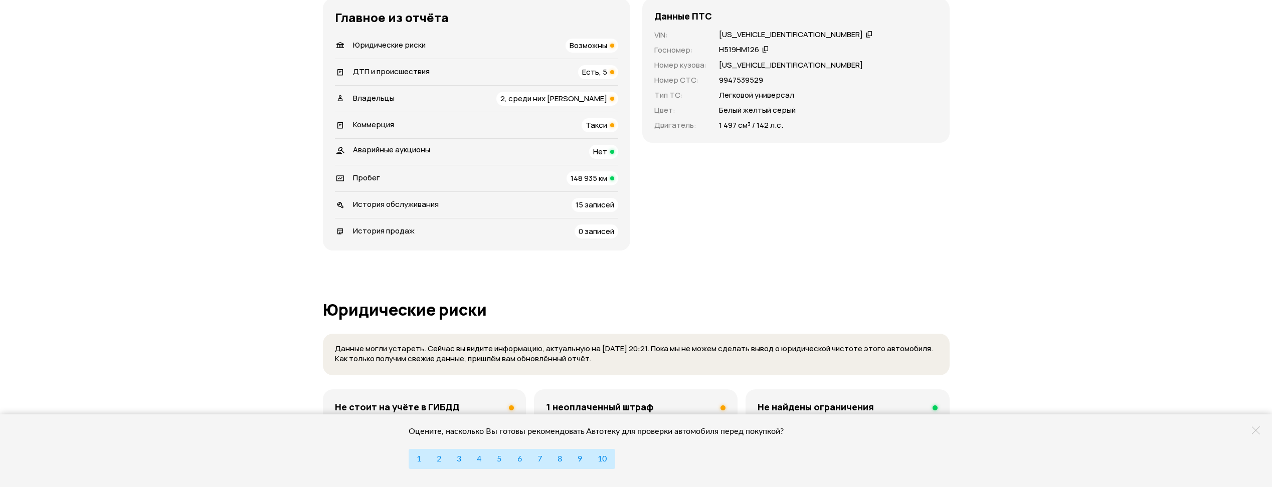
click at [610, 181] on div "148 935 км" at bounding box center [592, 178] width 52 height 14
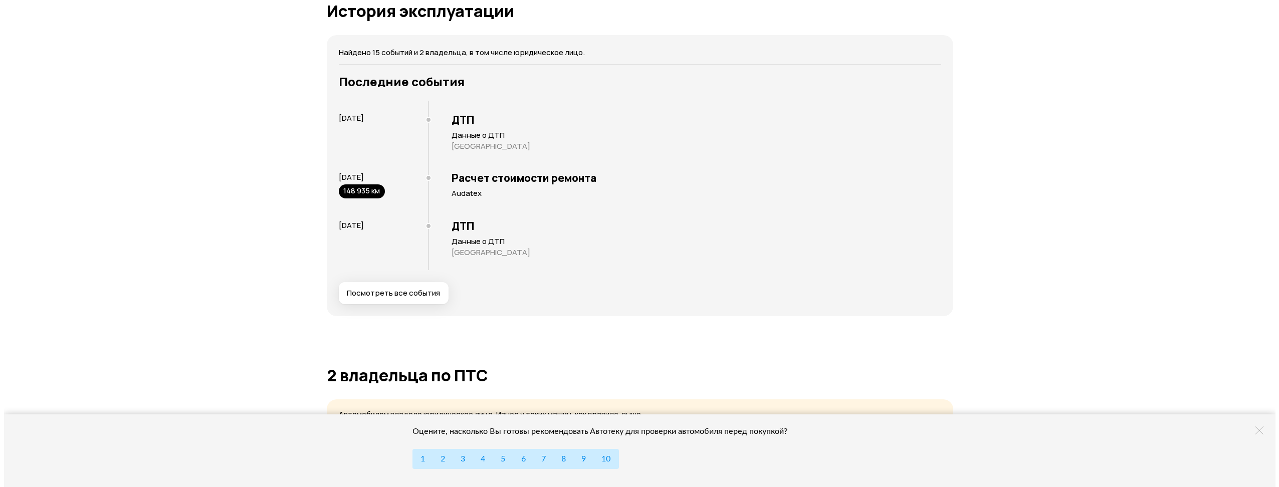
scroll to position [1952, 0]
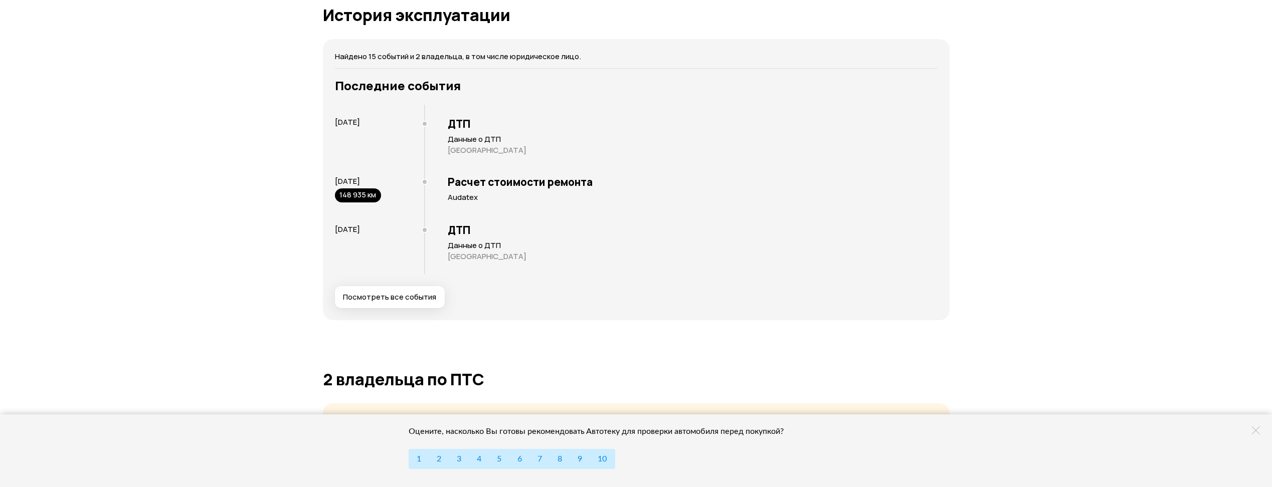
click at [397, 298] on span "Посмотреть все события" at bounding box center [389, 297] width 93 height 10
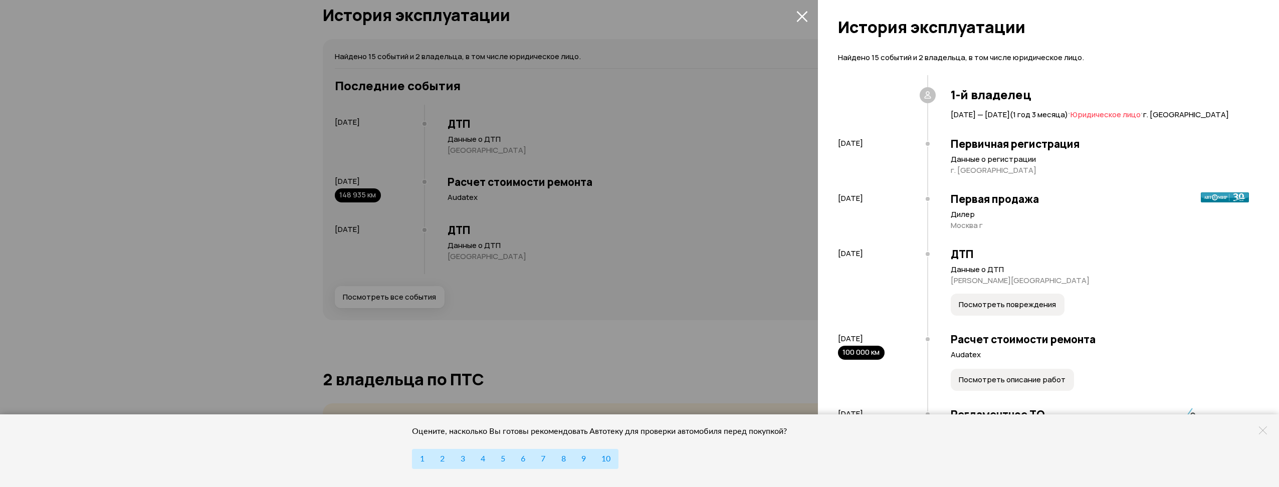
click at [1005, 307] on button "Посмотреть повреждения" at bounding box center [1008, 305] width 114 height 22
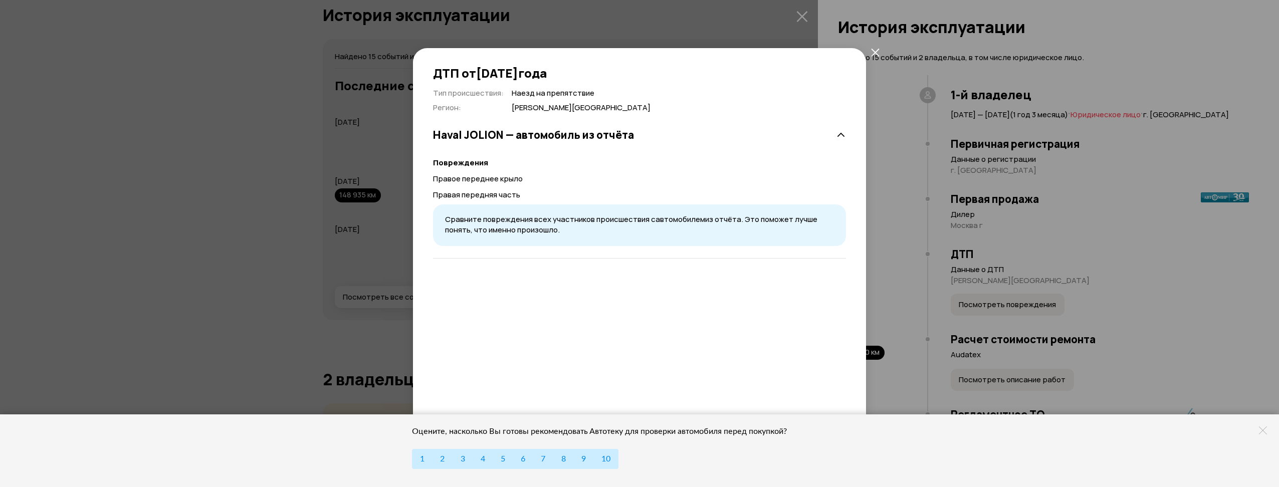
click at [990, 230] on div "ДТП от [DATE] Тип происшествия : Наезд на препятствие Регион : [PERSON_NAME][GE…" at bounding box center [639, 243] width 1279 height 487
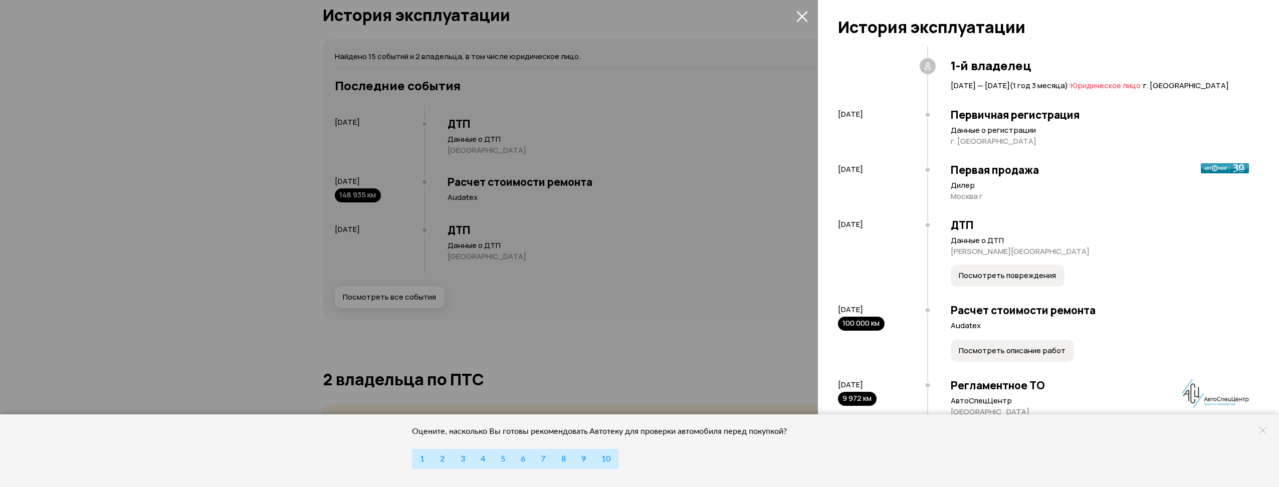
scroll to position [150, 0]
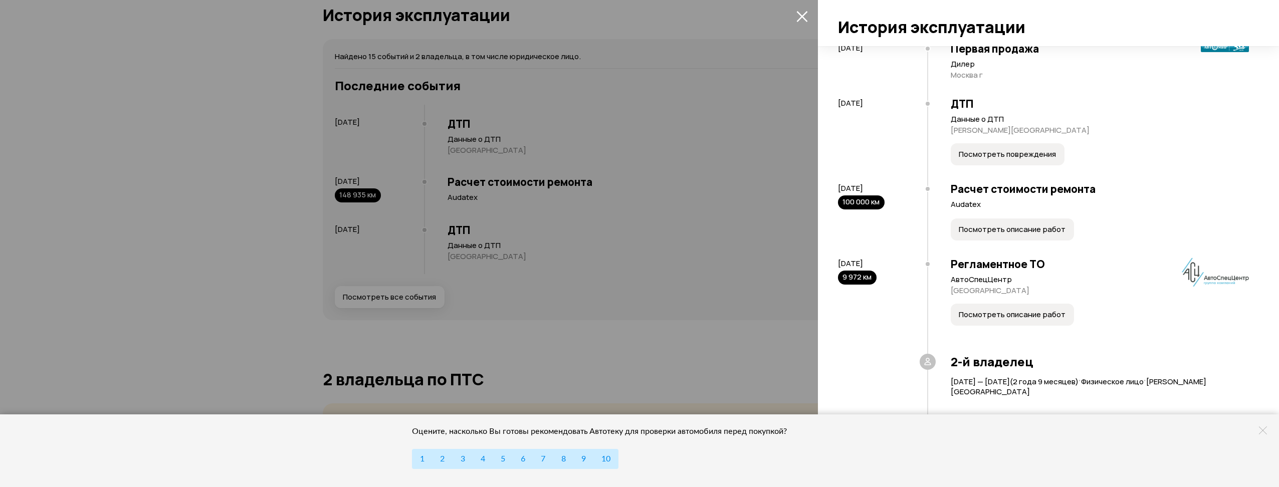
click at [991, 232] on button "Посмотреть описание работ" at bounding box center [1012, 230] width 123 height 22
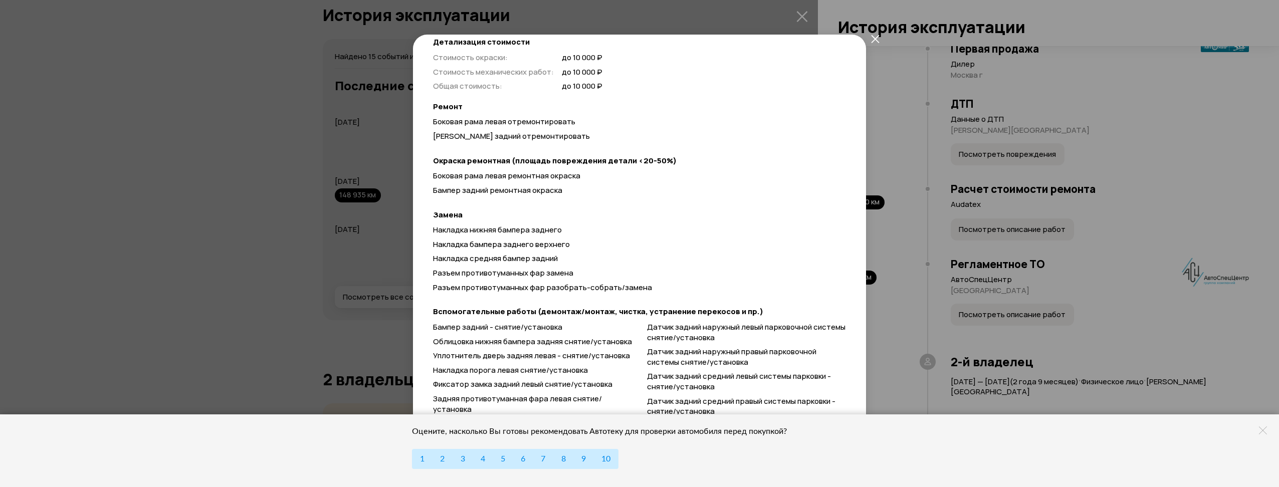
scroll to position [93, 0]
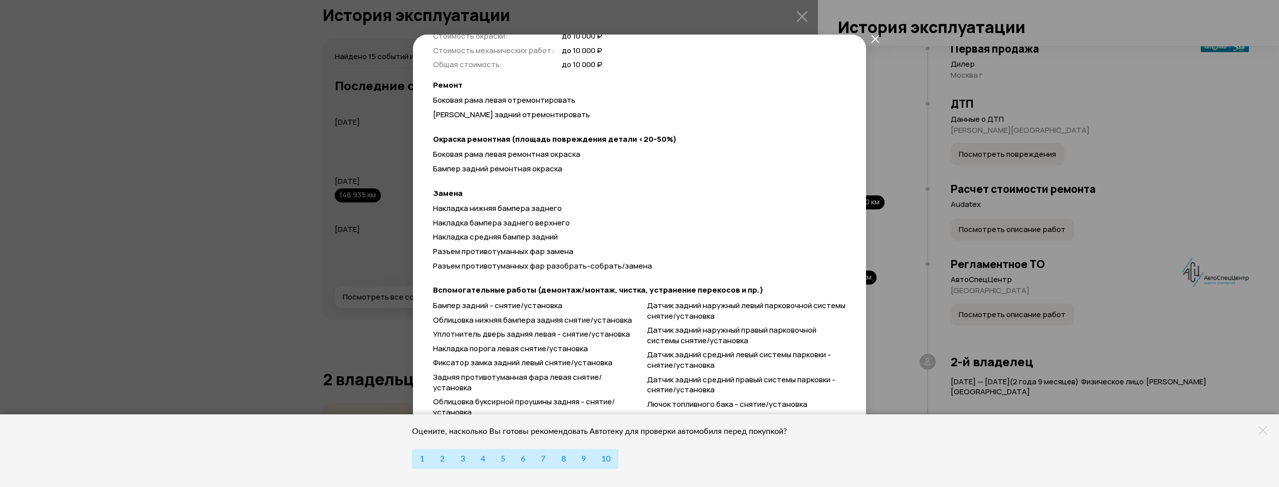
drag, startPoint x: 982, startPoint y: 250, endPoint x: 978, endPoint y: 255, distance: 6.4
click at [979, 252] on div "Продробности расчёта Чтобы вам было проще разобраться в данных от СТО, мы обраб…" at bounding box center [639, 243] width 1279 height 487
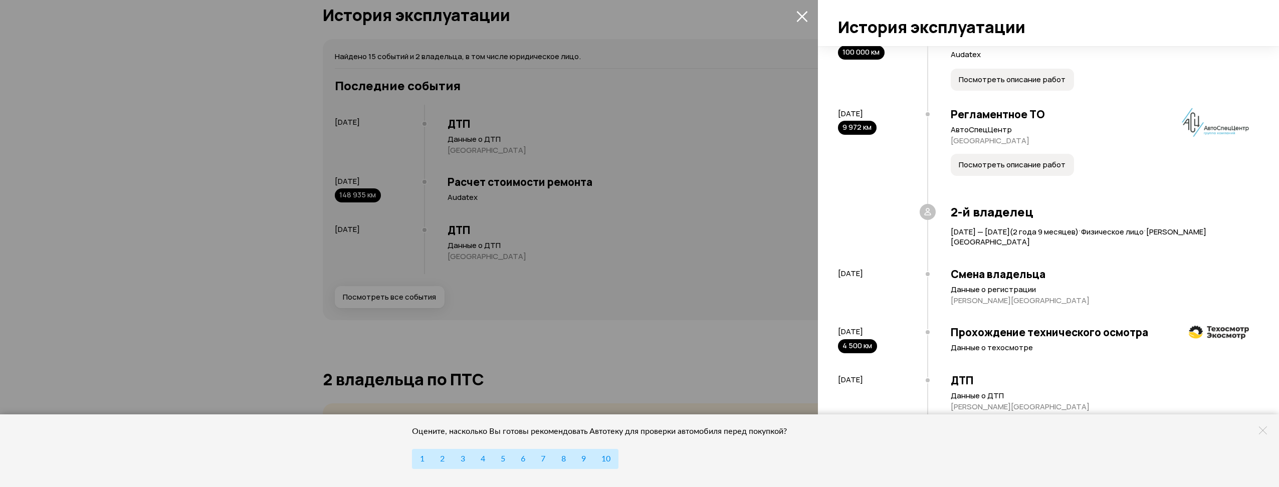
scroll to position [301, 0]
click at [995, 166] on button "Посмотреть описание работ" at bounding box center [1012, 164] width 123 height 22
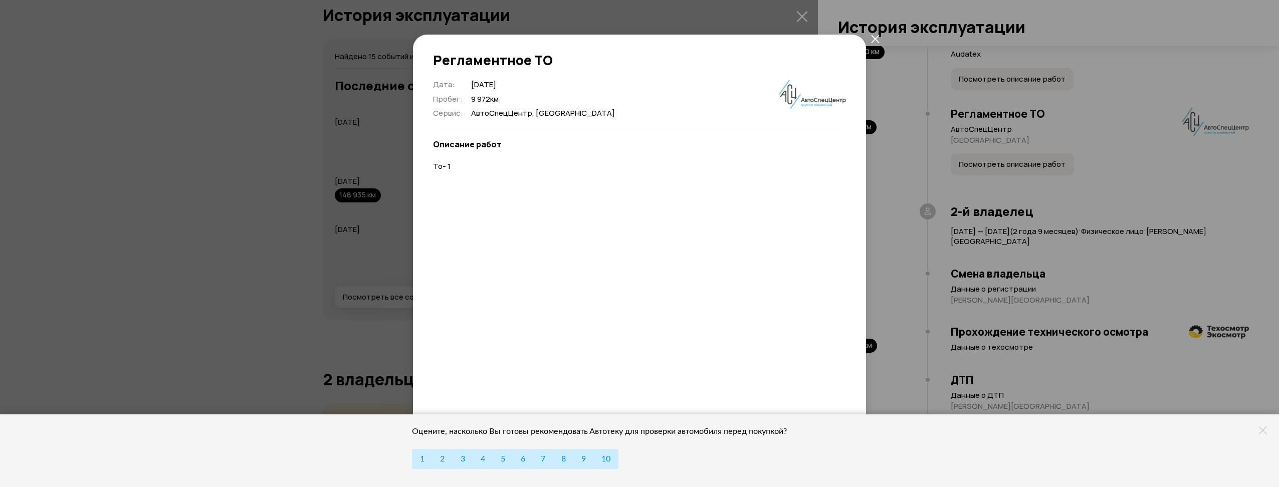
click at [951, 192] on div "Регламентное ТО Дата : [DATE] Пробег : 9 972 км Сервис : АвтоСпецЦентр, [GEOGRA…" at bounding box center [639, 243] width 1279 height 487
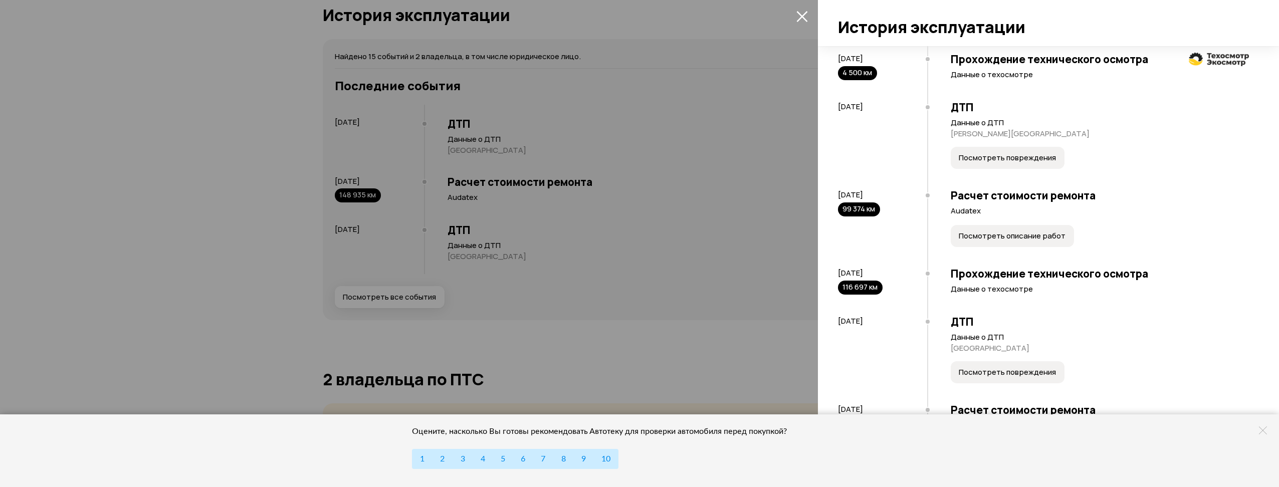
scroll to position [602, 0]
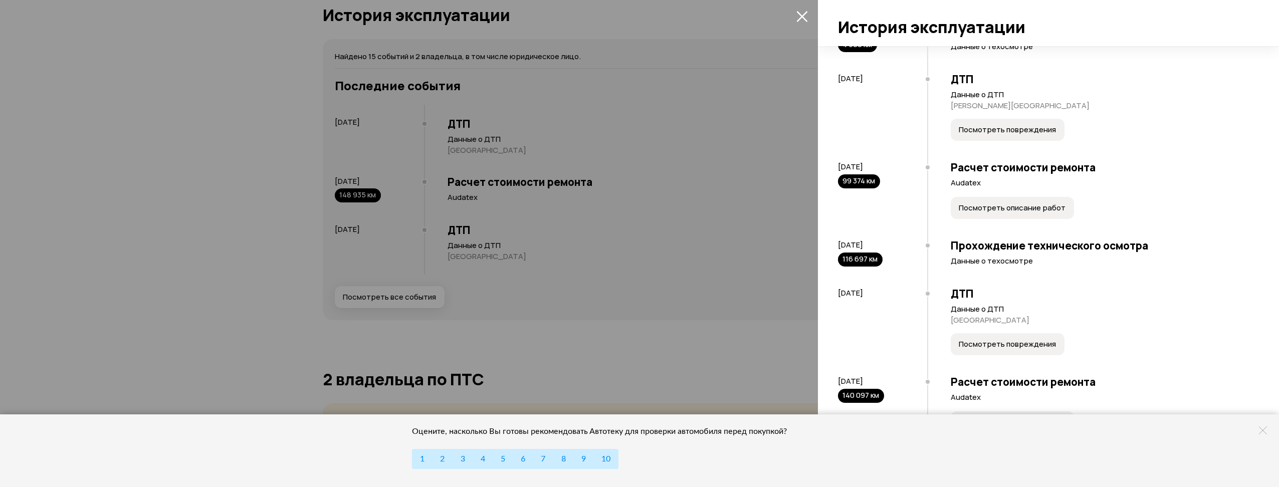
click at [997, 135] on span "Посмотреть повреждения" at bounding box center [1007, 130] width 97 height 10
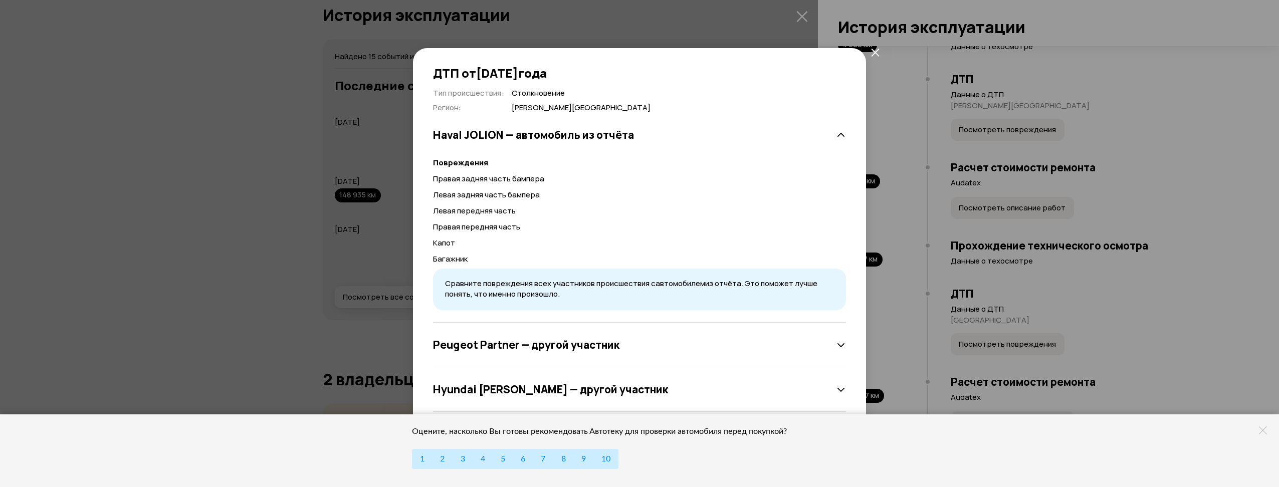
click at [550, 342] on h3 "Peugeot Partner — другой участник" at bounding box center [526, 344] width 186 height 13
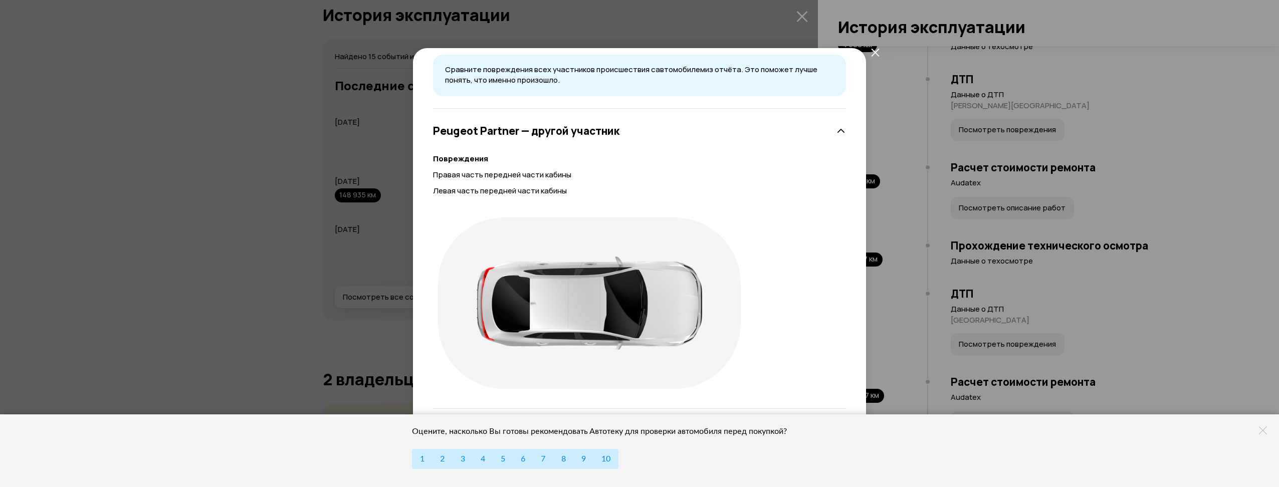
scroll to position [229, 0]
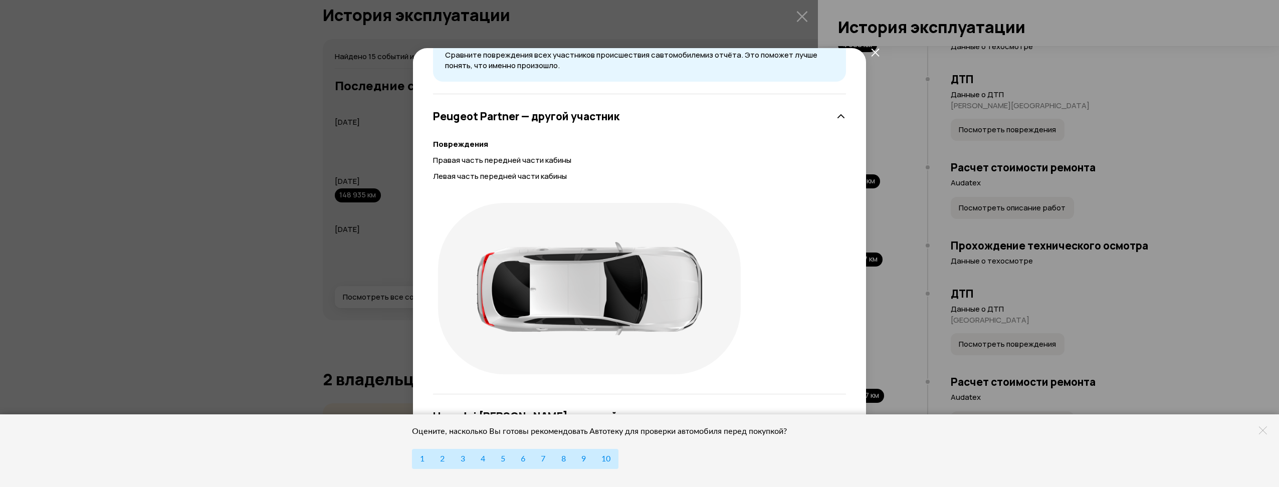
click at [895, 239] on div "ДТП от [DATE] Тип происшествия : Столкновение Регион : [PERSON_NAME][GEOGRAPHIC…" at bounding box center [639, 243] width 1279 height 487
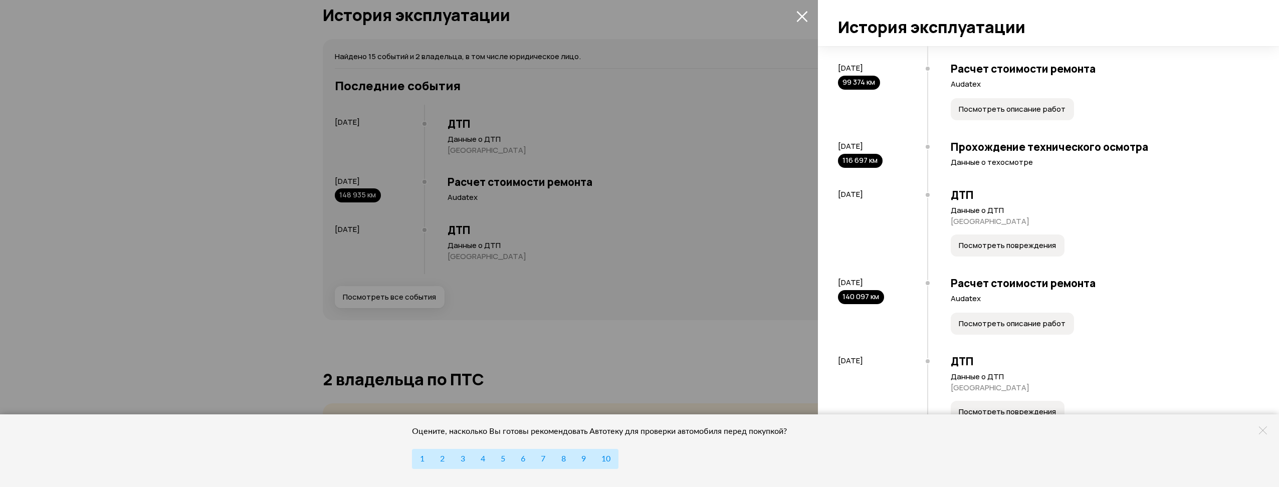
scroll to position [802, 0]
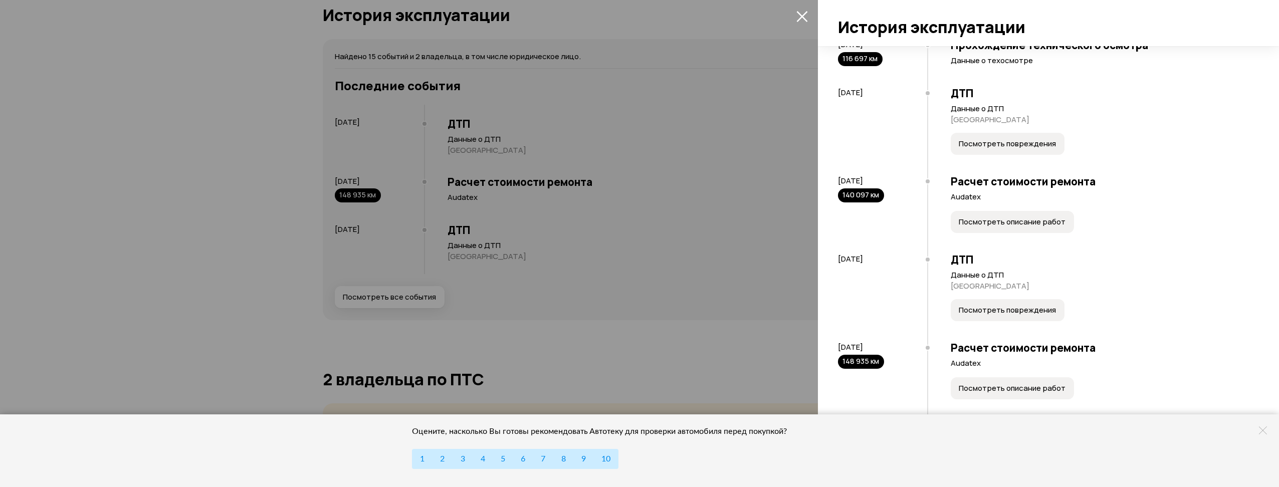
click at [992, 149] on span "Посмотреть повреждения" at bounding box center [1007, 144] width 97 height 10
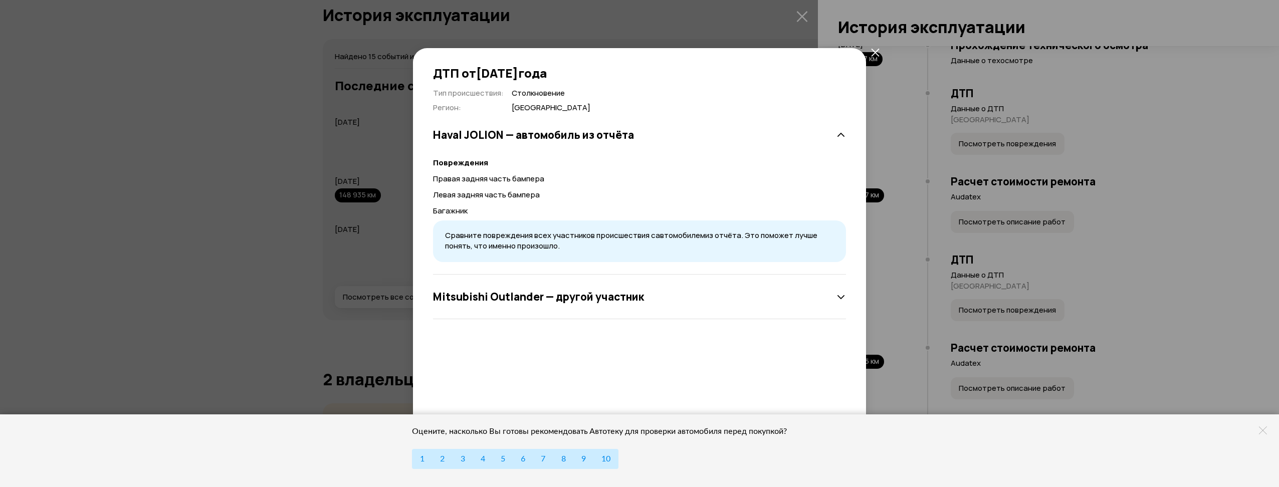
click at [984, 159] on div "ДТП от [DATE] Тип происшествия : Столкновение Регион : Москва Haval JOLION — ав…" at bounding box center [639, 243] width 1279 height 487
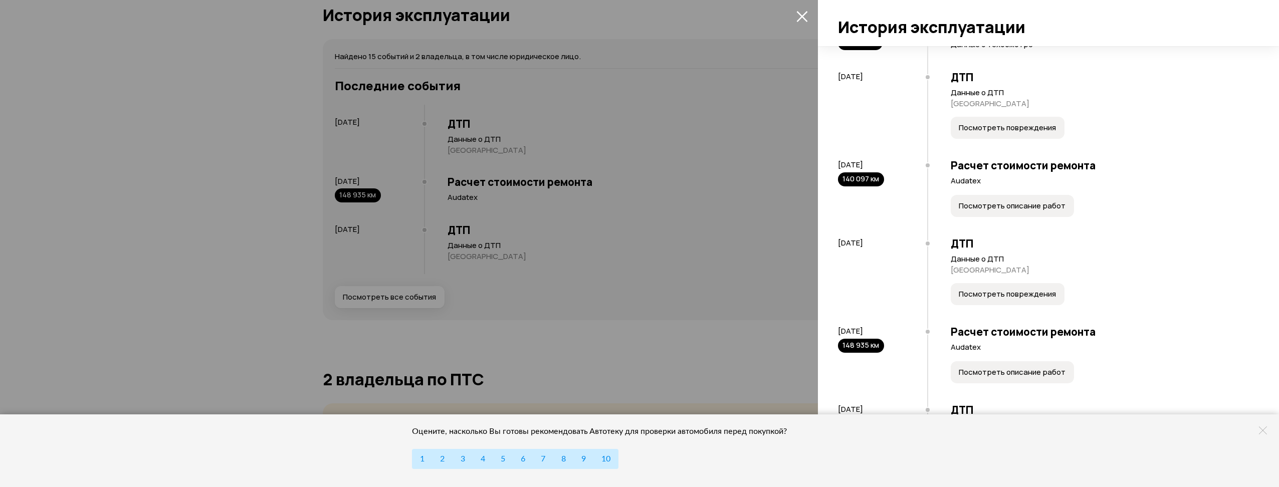
scroll to position [850, 0]
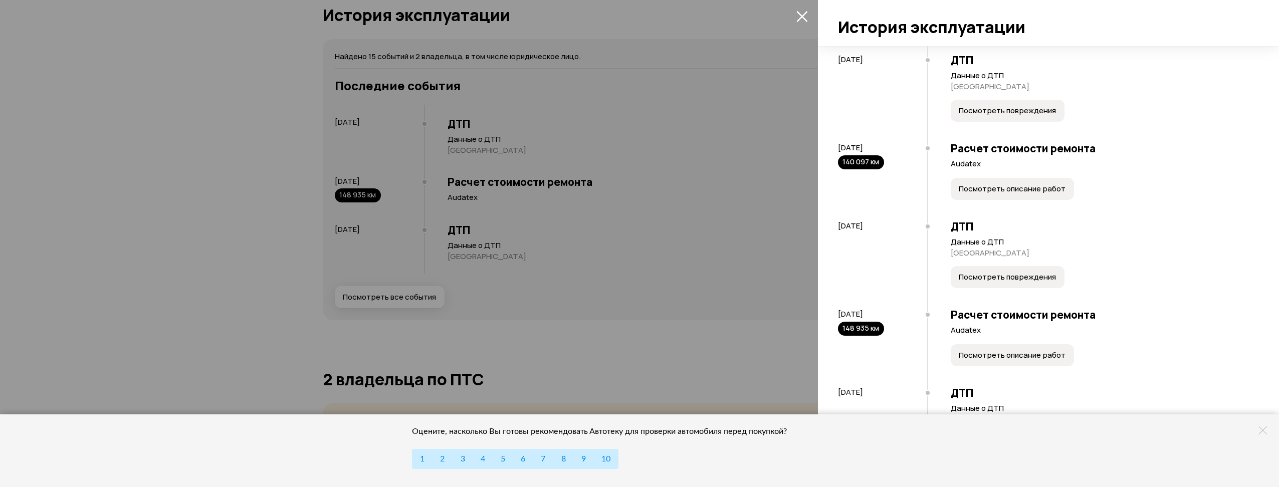
click at [986, 364] on button "Посмотреть описание работ" at bounding box center [1012, 355] width 123 height 22
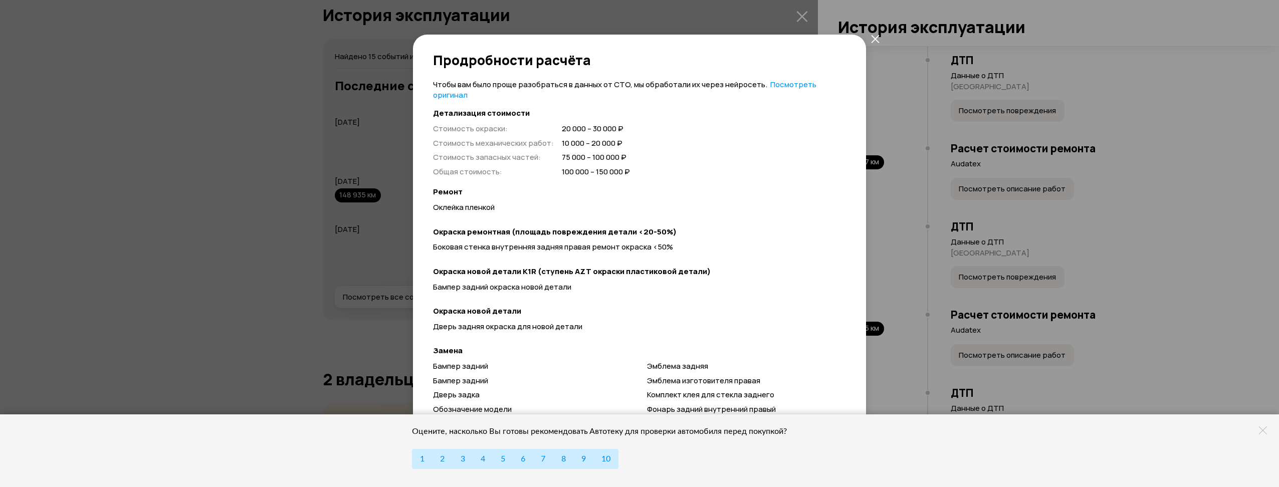
click at [1003, 342] on div "Продробности расчёта Чтобы вам было проще разобраться в данных от СТО, мы обраб…" at bounding box center [639, 243] width 1279 height 487
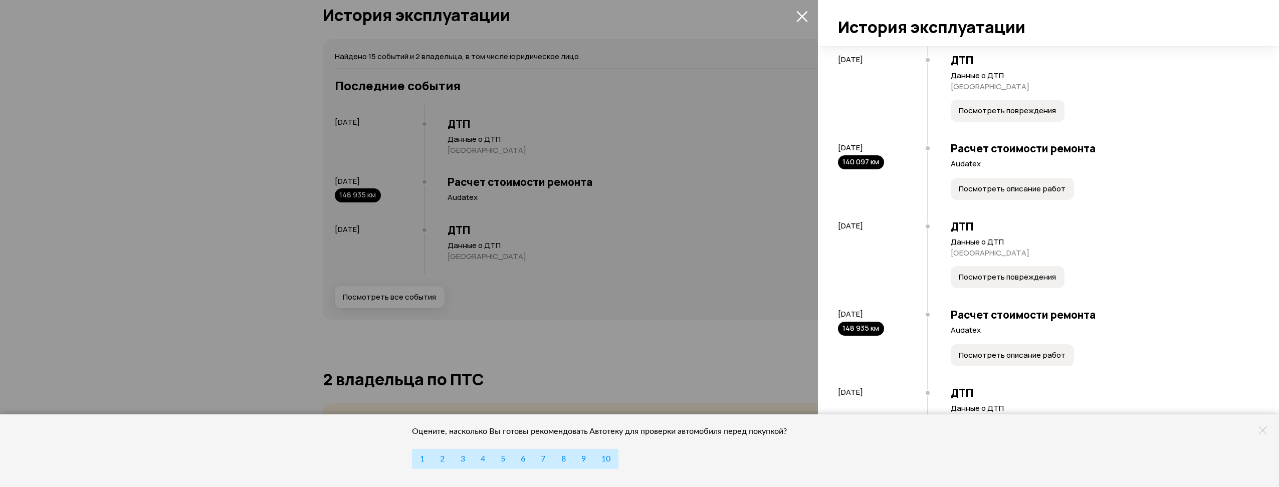
click at [1262, 429] on icon at bounding box center [1263, 431] width 8 height 8
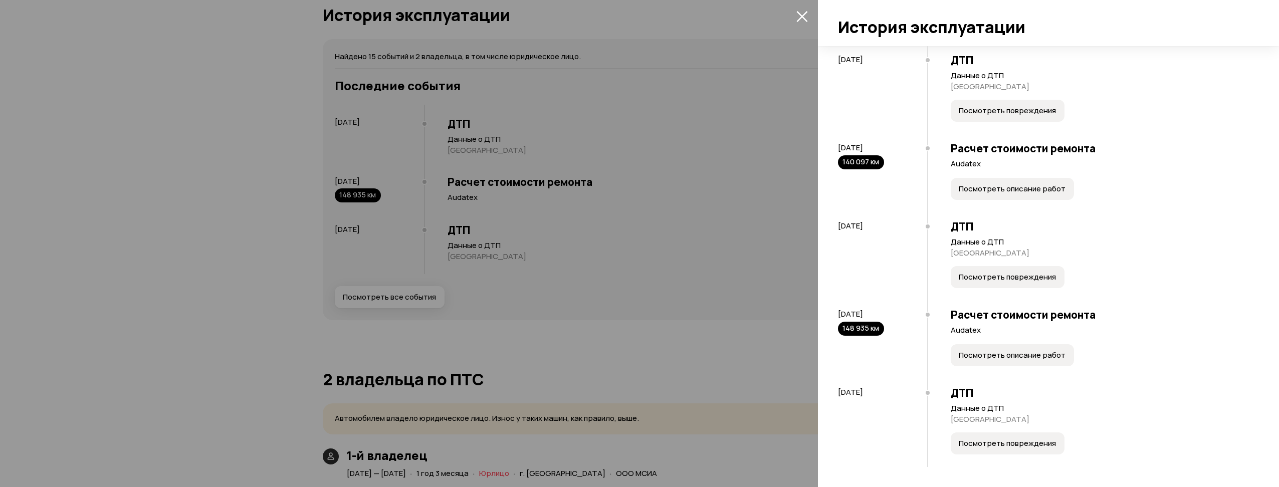
click at [1015, 435] on button "Посмотреть повреждения" at bounding box center [1008, 444] width 114 height 22
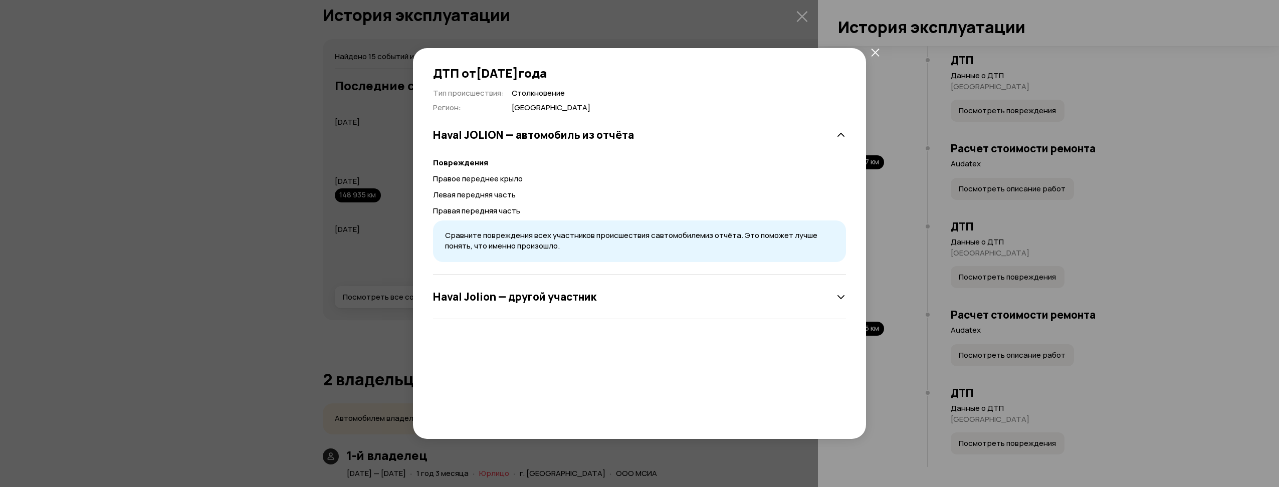
click at [667, 282] on div "[PERSON_NAME] — другой участник" at bounding box center [639, 297] width 413 height 45
click at [625, 301] on div "[PERSON_NAME] — другой участник" at bounding box center [639, 297] width 413 height 20
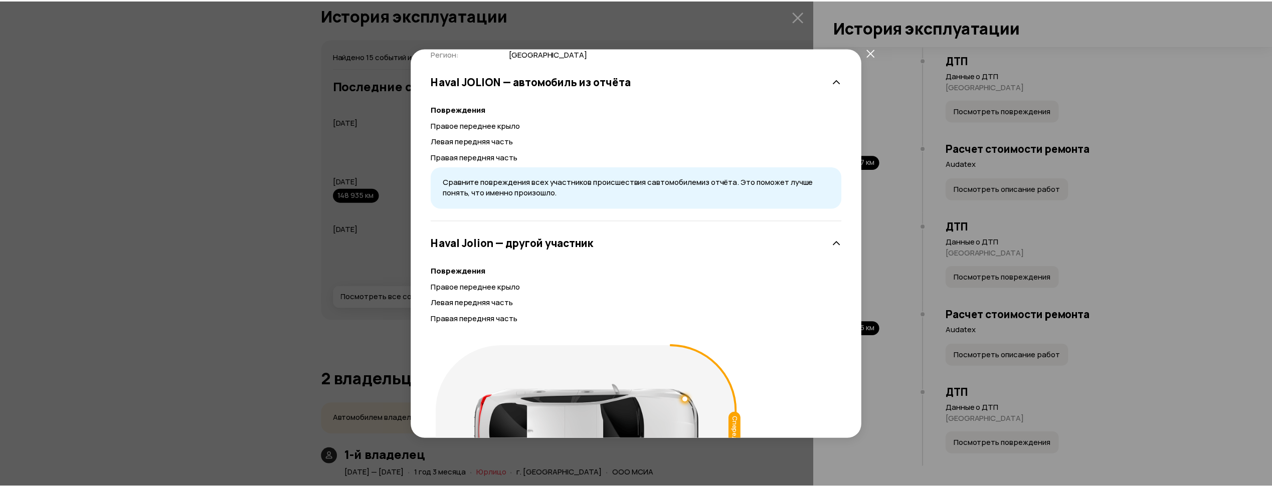
scroll to position [0, 0]
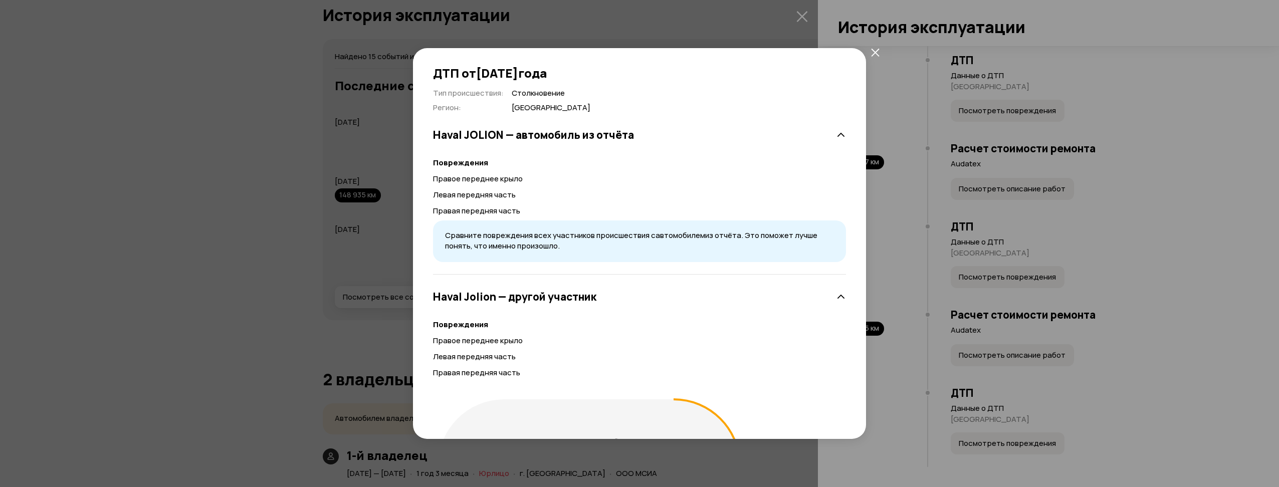
click at [871, 53] on icon "закрыть" at bounding box center [875, 52] width 9 height 9
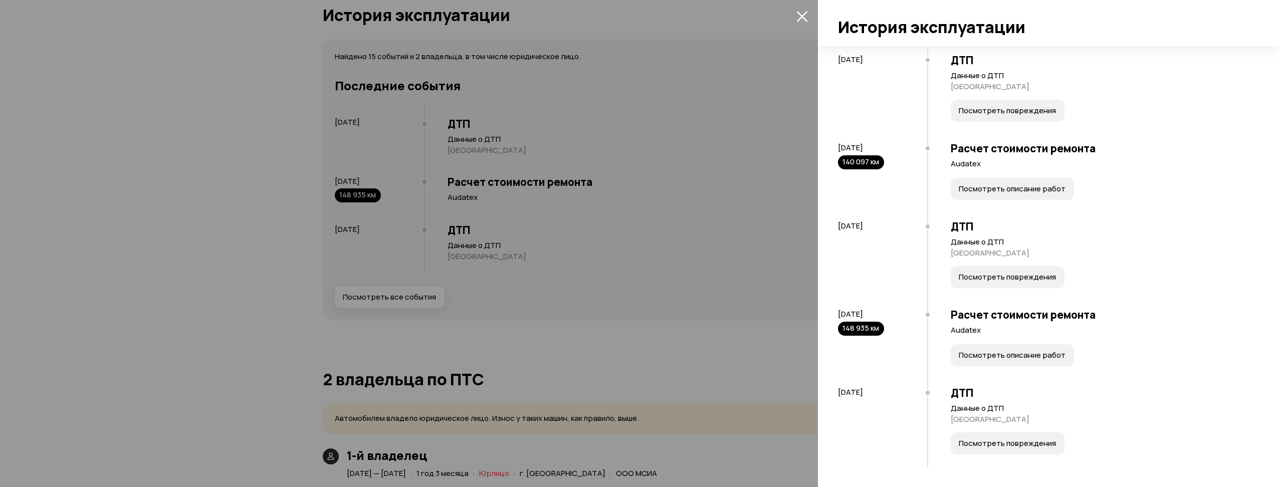
click at [975, 445] on span "Посмотреть повреждения" at bounding box center [1007, 444] width 97 height 10
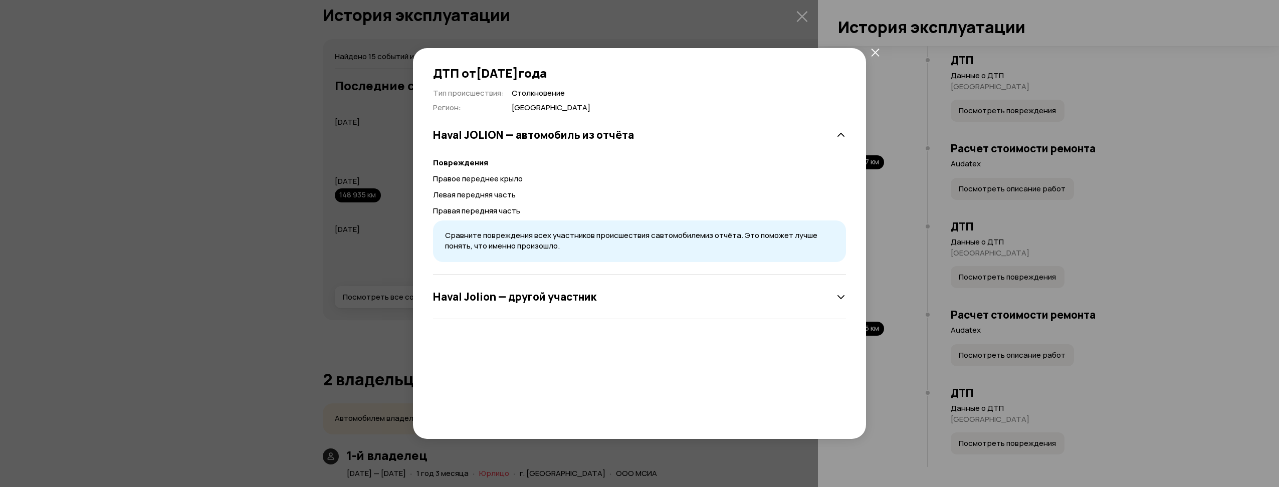
click at [923, 403] on div "ДТП от [DATE] Тип происшествия : Столкновение Регион : [GEOGRAPHIC_DATA] Haval …" at bounding box center [639, 243] width 1279 height 487
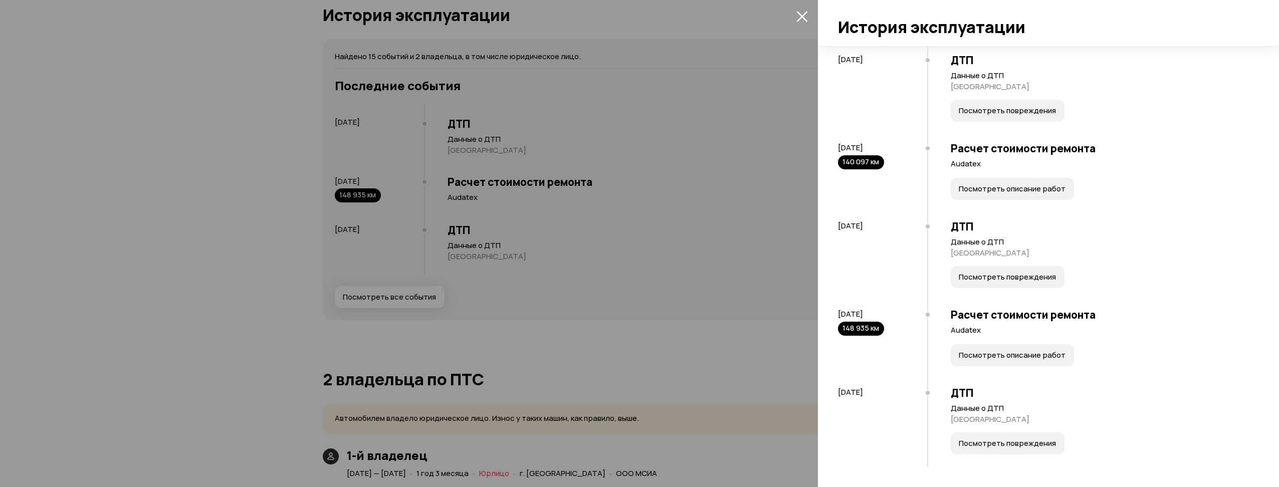
click at [590, 356] on div at bounding box center [639, 243] width 1279 height 487
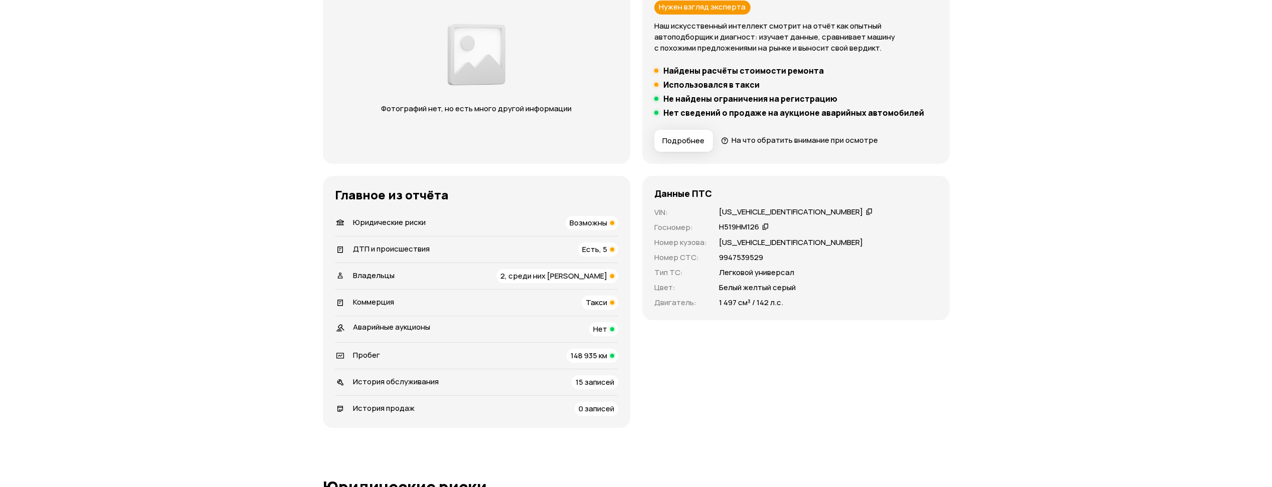
scroll to position [251, 0]
